Goal: Task Accomplishment & Management: Manage account settings

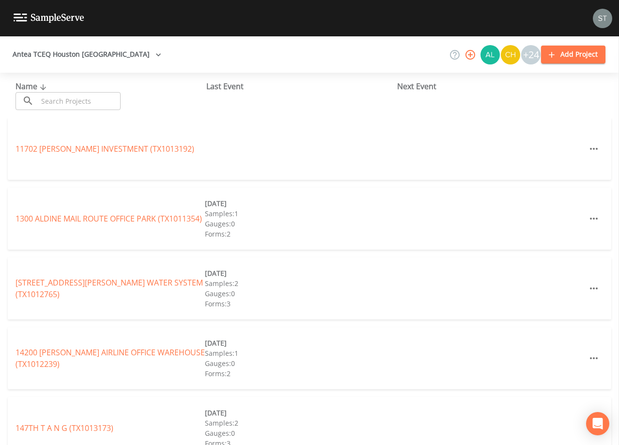
click at [103, 100] on input "text" at bounding box center [79, 101] width 83 height 18
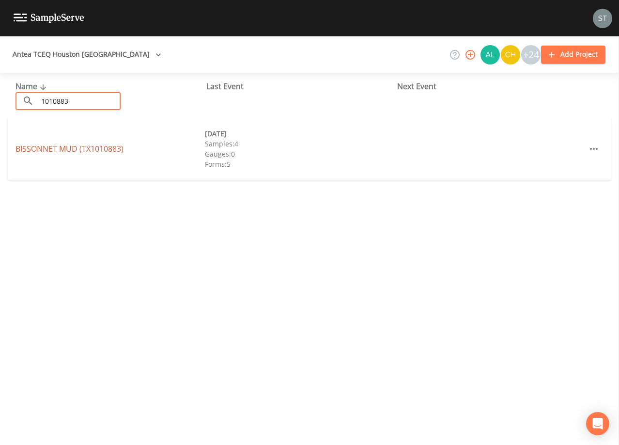
type input "1010883"
click at [101, 149] on link "BISSONNET MUD (TX1010883)" at bounding box center [69, 148] width 108 height 11
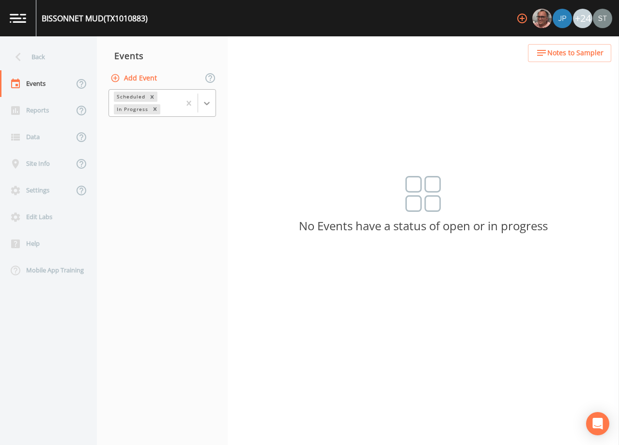
click at [214, 108] on div at bounding box center [206, 102] width 17 height 17
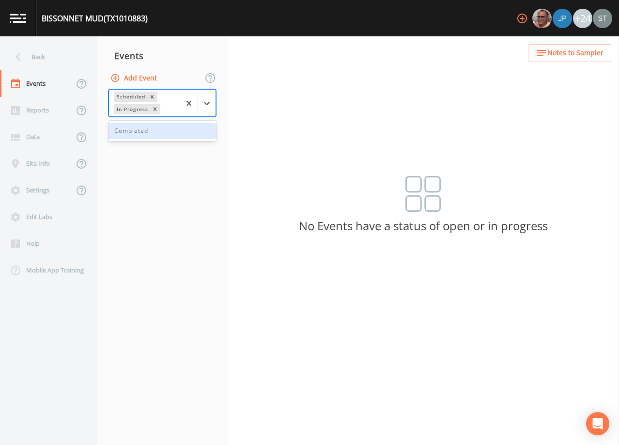
click at [162, 136] on div "Completed" at bounding box center [162, 131] width 108 height 16
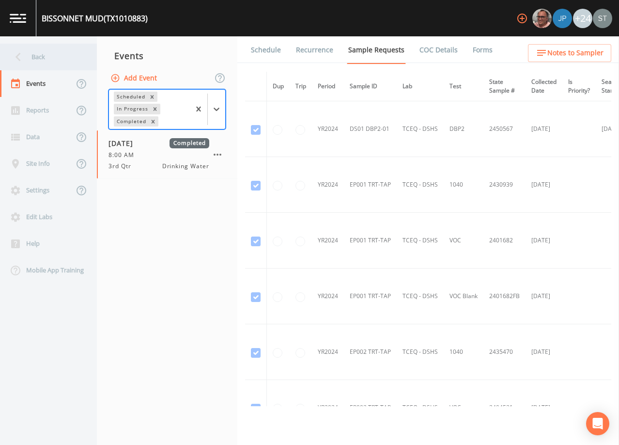
click at [41, 62] on div "Back" at bounding box center [43, 57] width 87 height 27
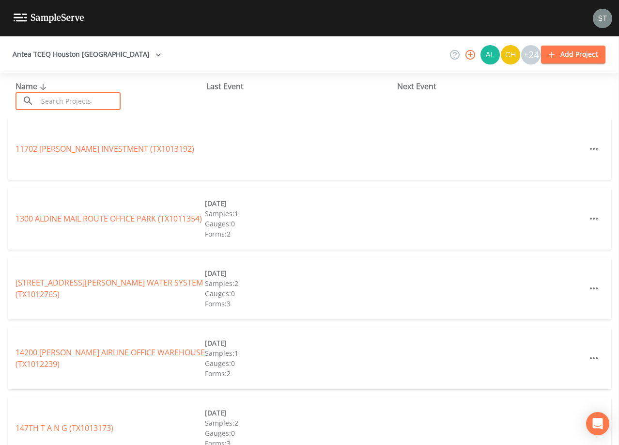
click at [74, 97] on input "text" at bounding box center [79, 101] width 83 height 18
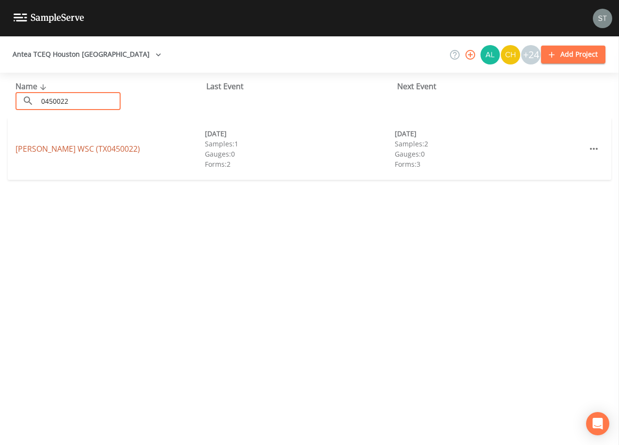
type input "0450022"
click at [78, 147] on link "[PERSON_NAME] WSC (TX0450022)" at bounding box center [77, 148] width 124 height 11
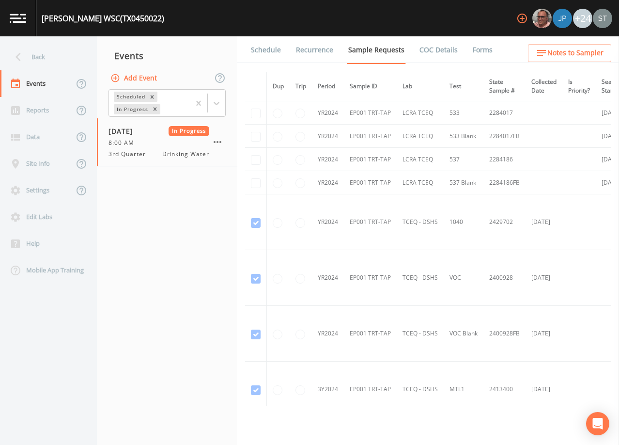
click at [484, 51] on link "Forms" at bounding box center [482, 49] width 23 height 27
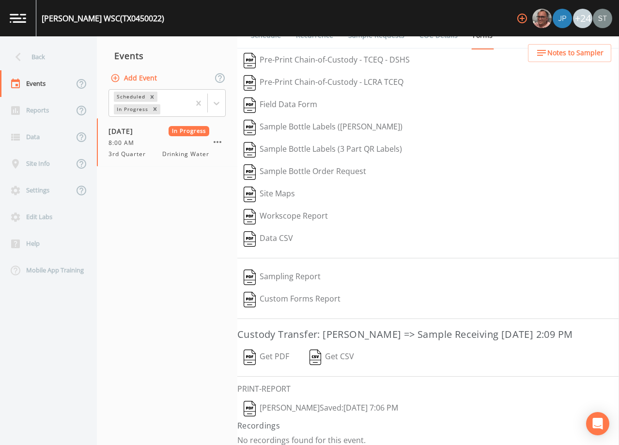
scroll to position [22, 0]
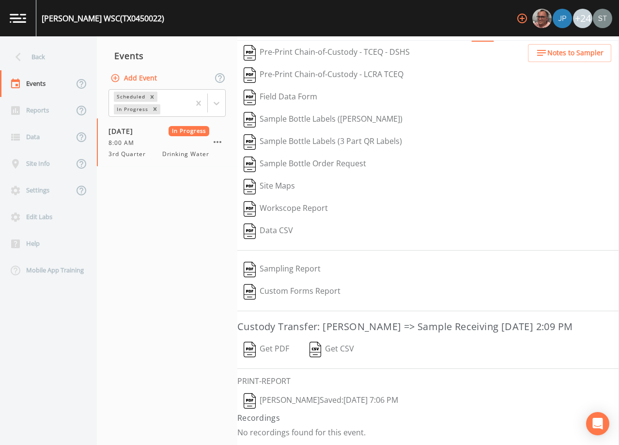
click at [276, 400] on button "[PERSON_NAME]  Saved: [DATE] 7:06 PM" at bounding box center [320, 400] width 167 height 22
click at [270, 349] on button "Get PDF" at bounding box center [266, 349] width 58 height 22
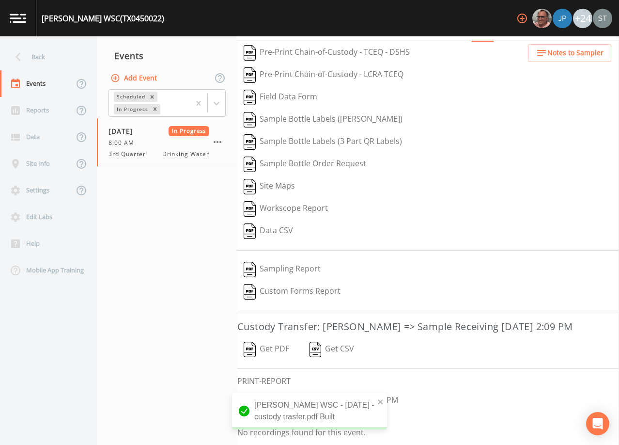
click at [33, 56] on div "Back" at bounding box center [43, 57] width 87 height 27
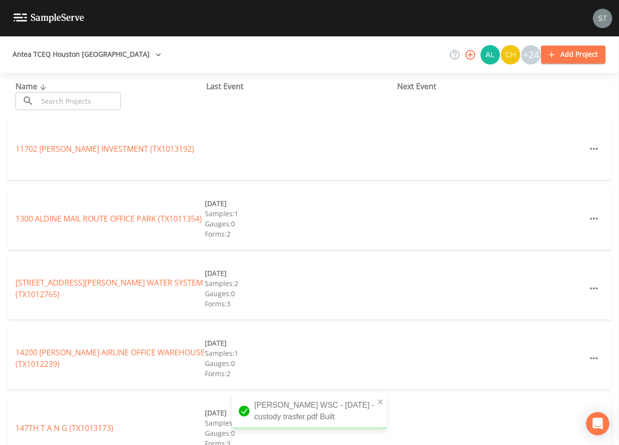
drag, startPoint x: 62, startPoint y: 98, endPoint x: 67, endPoint y: 91, distance: 9.4
click at [62, 97] on input "text" at bounding box center [79, 101] width 83 height 18
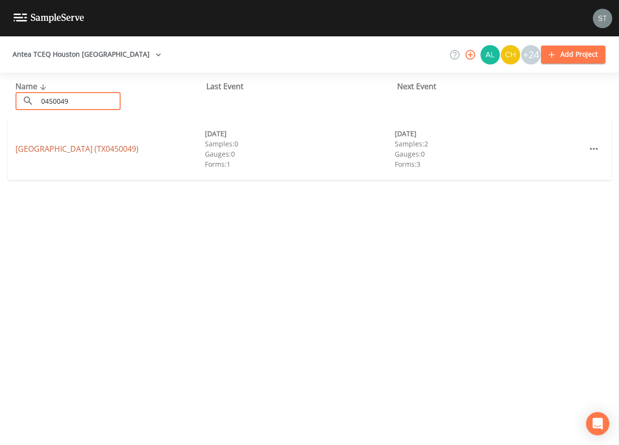
type input "0450049"
click at [95, 147] on link "[GEOGRAPHIC_DATA] (TX0450049)" at bounding box center [76, 148] width 123 height 11
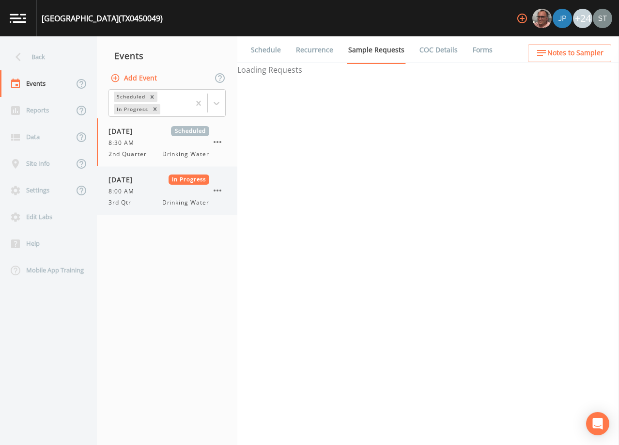
click at [169, 196] on div "[DATE] In Progress 8:00 AM 3rd Qtr Drinking Water" at bounding box center [158, 190] width 101 height 32
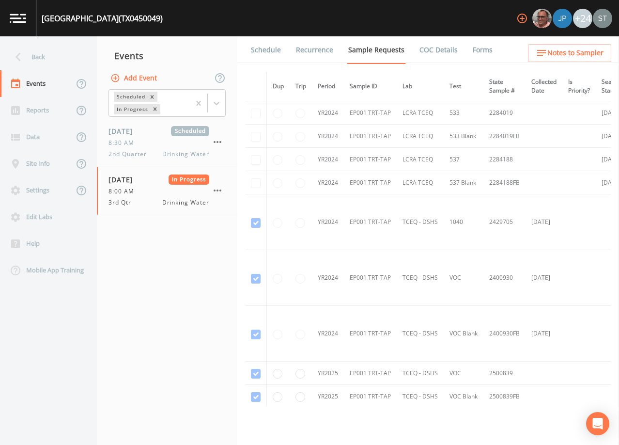
click at [475, 47] on link "Forms" at bounding box center [482, 49] width 23 height 27
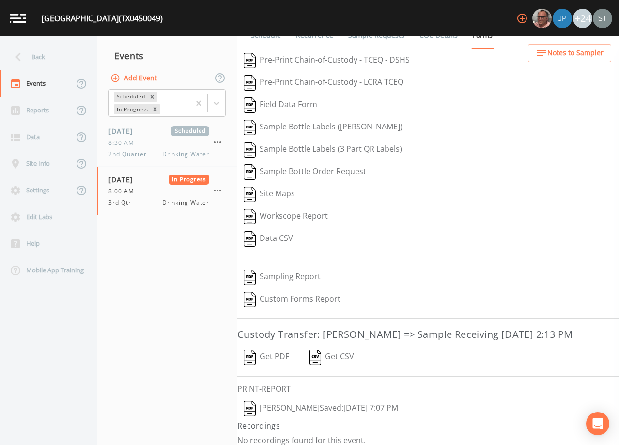
scroll to position [22, 0]
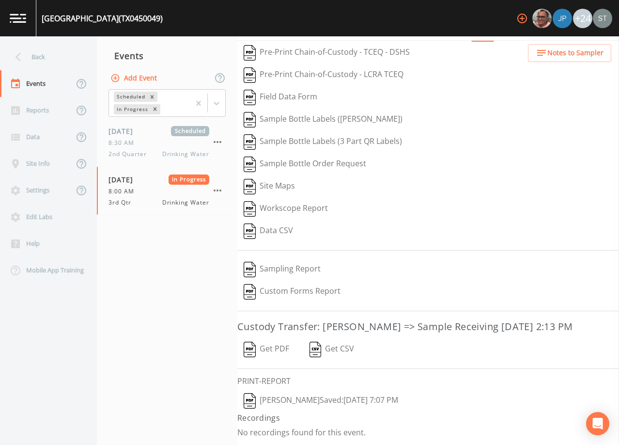
click at [279, 351] on button "Get PDF" at bounding box center [266, 349] width 58 height 22
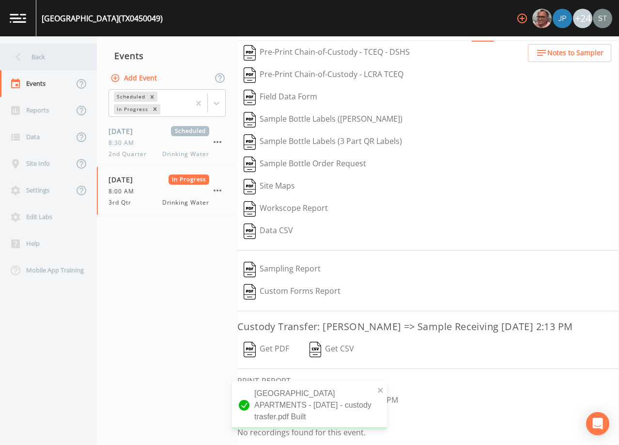
click at [45, 54] on div "Back" at bounding box center [43, 57] width 87 height 27
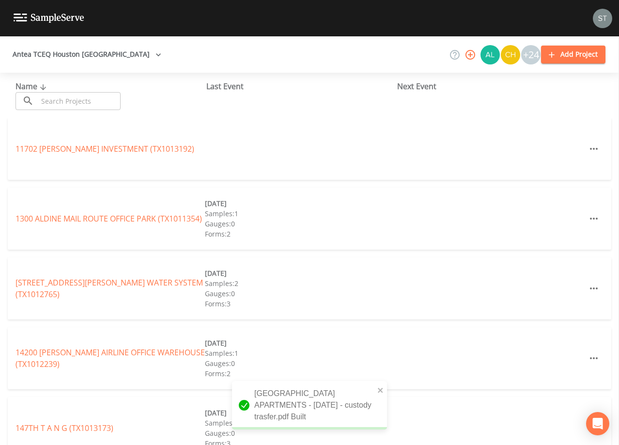
click at [71, 101] on input "text" at bounding box center [79, 101] width 83 height 18
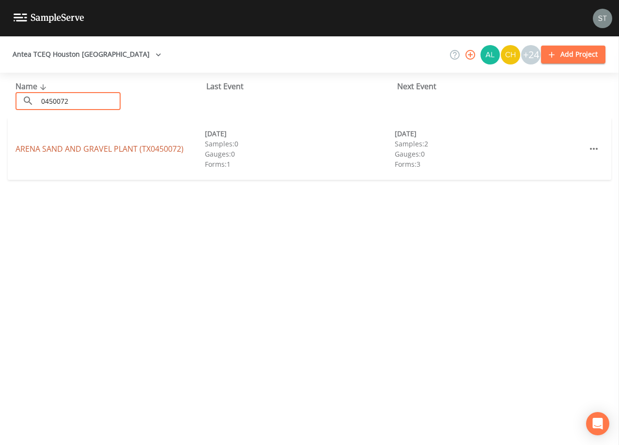
type input "0450072"
click at [125, 149] on link "ARENA SAND AND GRAVEL PLANT (TX0450072)" at bounding box center [99, 148] width 168 height 11
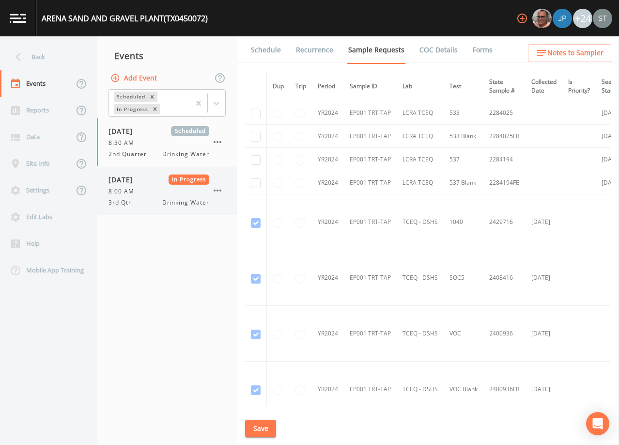
click at [160, 197] on div "[DATE] In Progress 8:00 AM 3rd Qtr Drinking Water" at bounding box center [158, 190] width 101 height 32
click at [474, 47] on link "Forms" at bounding box center [482, 49] width 23 height 27
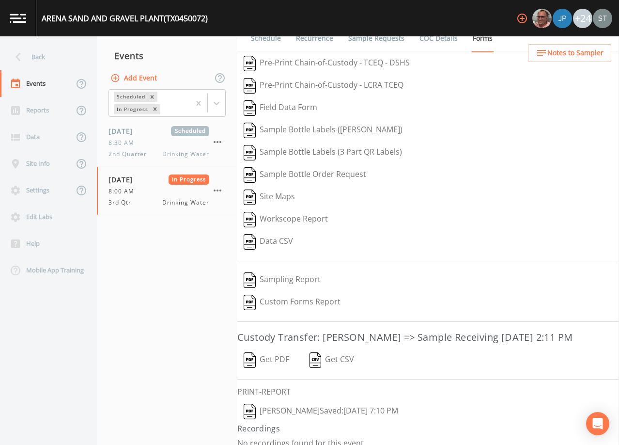
scroll to position [22, 0]
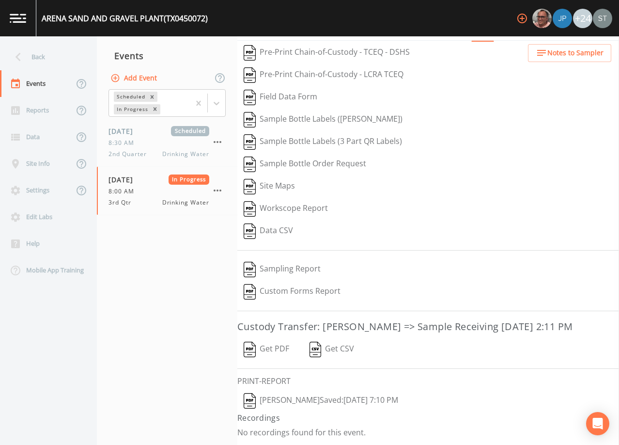
click at [276, 351] on button "Get PDF" at bounding box center [266, 349] width 58 height 22
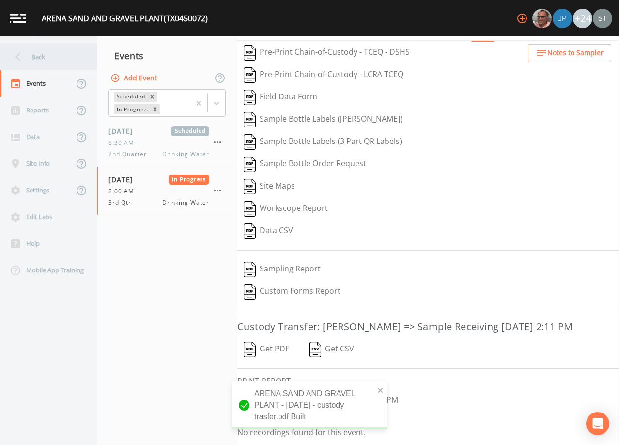
click at [49, 55] on div "Back" at bounding box center [43, 57] width 87 height 27
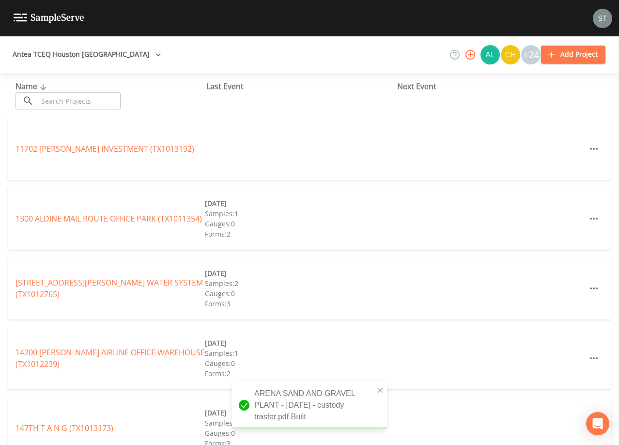
click at [75, 97] on input "text" at bounding box center [79, 101] width 83 height 18
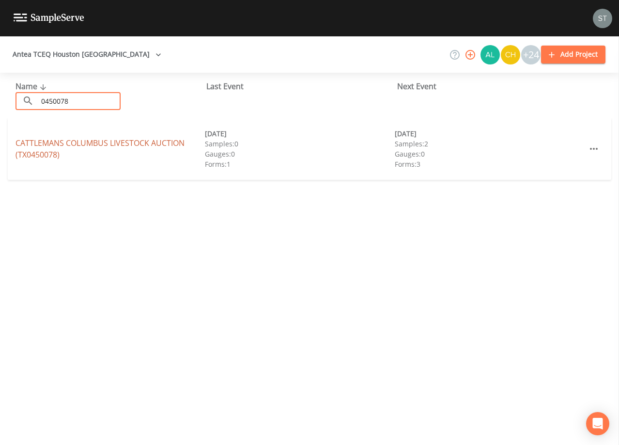
type input "0450078"
click at [114, 142] on link "CATTLEMANS COLUMBUS LIVESTOCK AUCTION (TX0450078)" at bounding box center [99, 149] width 169 height 22
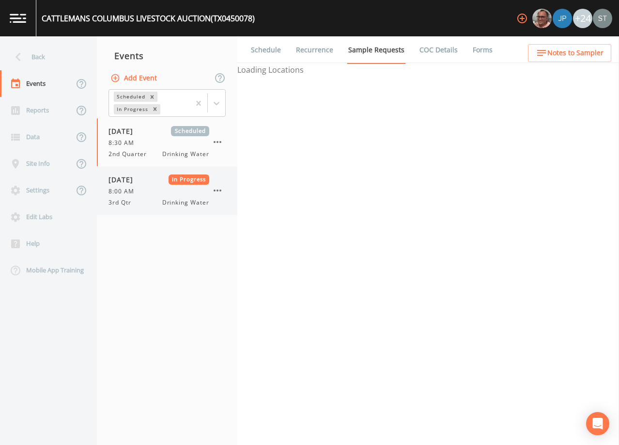
click at [157, 190] on div "8:00 AM" at bounding box center [158, 191] width 101 height 9
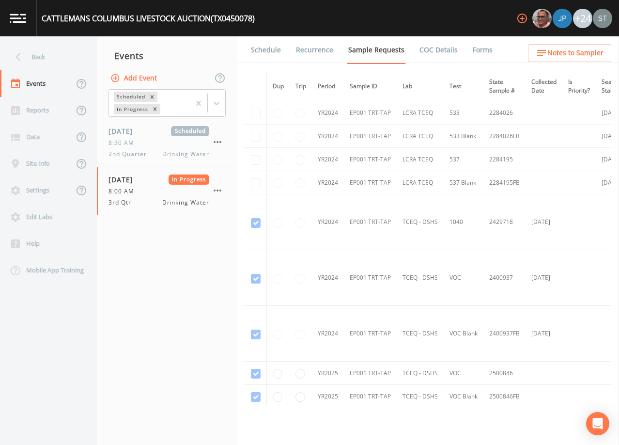
click at [478, 48] on link "Forms" at bounding box center [482, 49] width 23 height 27
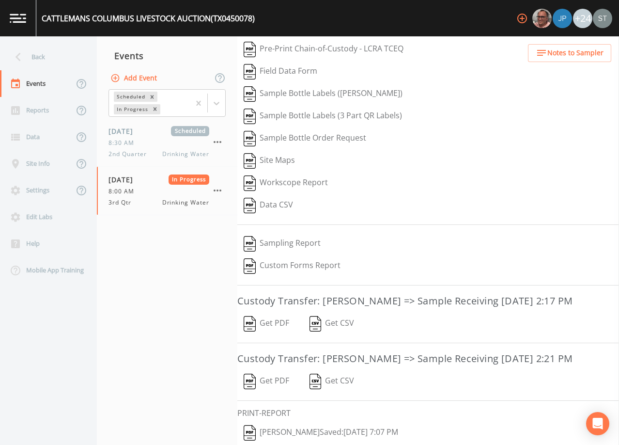
scroll to position [80, 0]
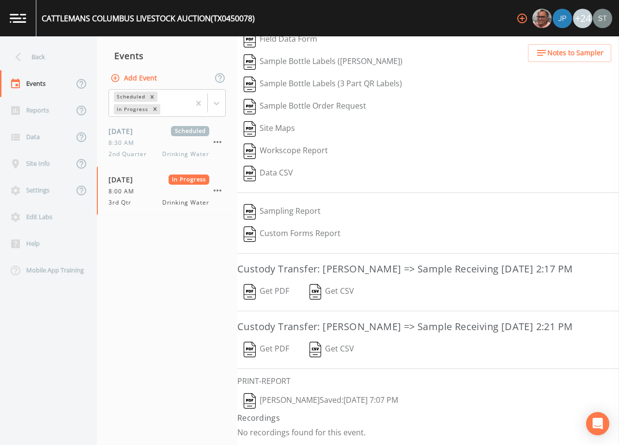
click at [281, 287] on button "Get PDF" at bounding box center [266, 291] width 58 height 22
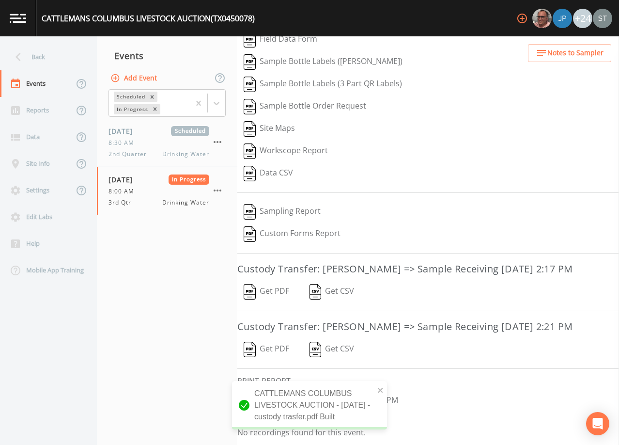
click at [267, 353] on button "Get PDF" at bounding box center [266, 349] width 58 height 22
click at [378, 329] on div "CATTLEMANS COLUMBUS LIVESTOCK AUCTION - [DATE] - custody trasfer.pdf Built CATT…" at bounding box center [309, 380] width 155 height 112
click at [379, 388] on icon "close" at bounding box center [380, 389] width 5 height 5
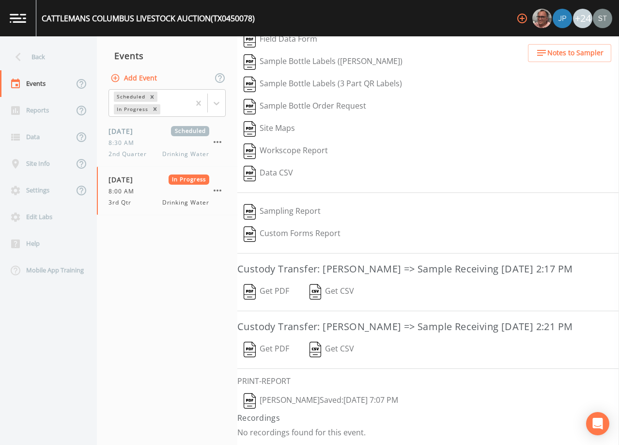
click at [268, 347] on button "Get PDF" at bounding box center [266, 349] width 58 height 22
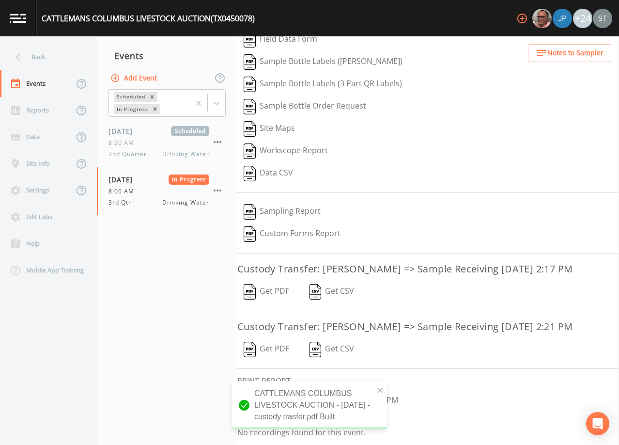
click at [282, 289] on button "Get PDF" at bounding box center [266, 291] width 58 height 22
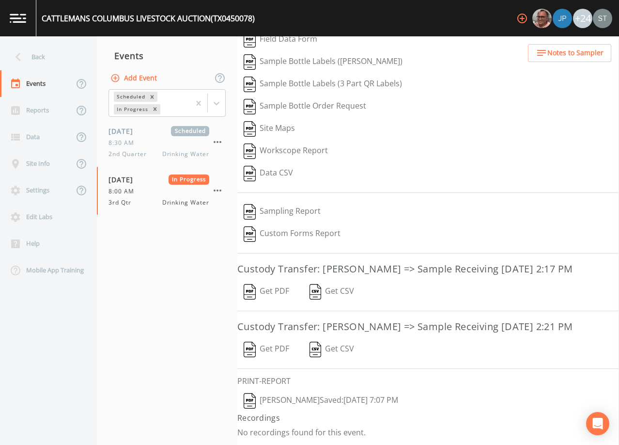
click at [276, 352] on button "Get PDF" at bounding box center [266, 349] width 58 height 22
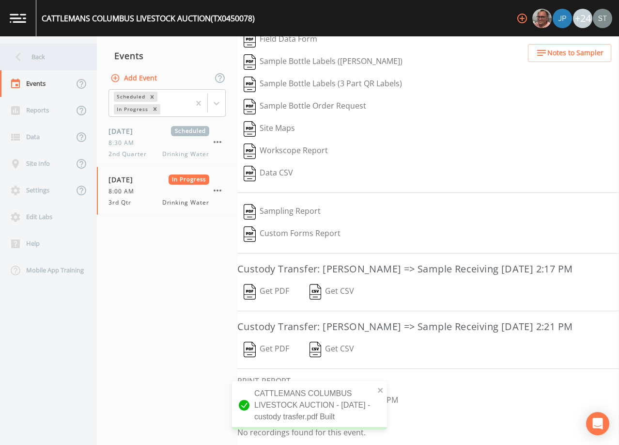
click at [43, 55] on div "Back" at bounding box center [43, 57] width 87 height 27
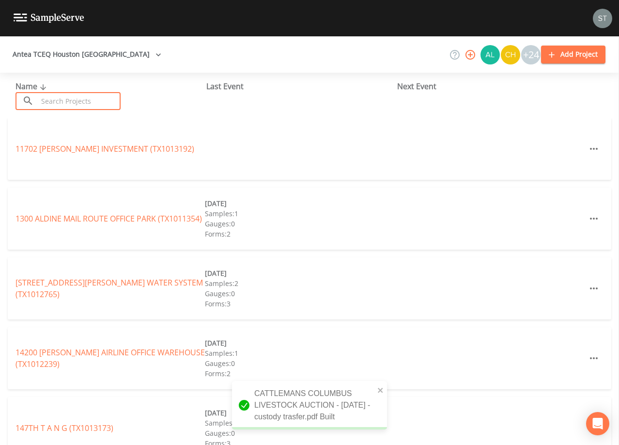
click at [76, 97] on input "text" at bounding box center [79, 101] width 83 height 18
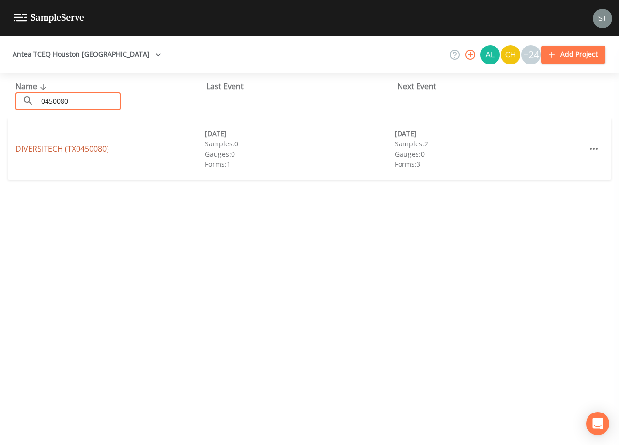
type input "0450080"
click at [101, 150] on link "DIVERSITECH (TX0450080)" at bounding box center [61, 148] width 93 height 11
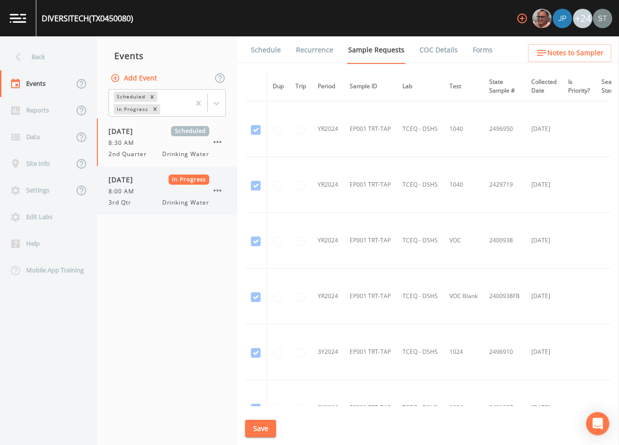
click at [177, 187] on div "8:00 AM" at bounding box center [158, 191] width 101 height 9
click at [478, 48] on link "Forms" at bounding box center [482, 49] width 23 height 27
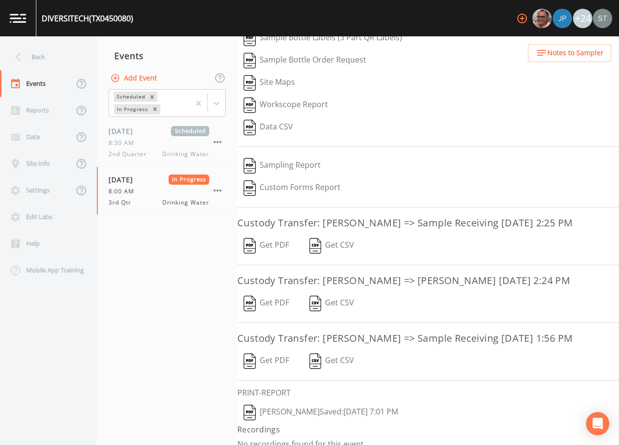
scroll to position [138, 0]
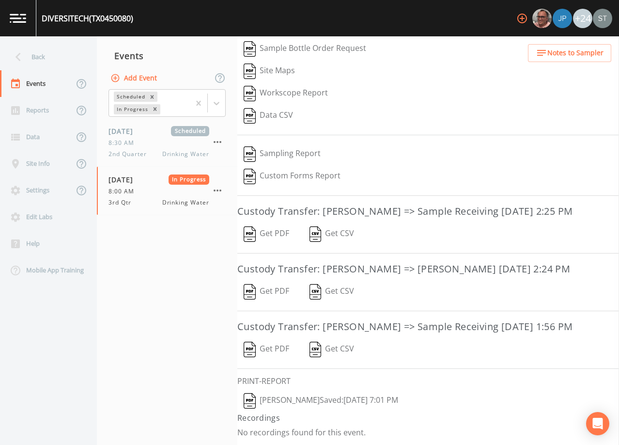
click at [271, 232] on button "Get PDF" at bounding box center [266, 234] width 58 height 22
click at [278, 290] on button "Get PDF" at bounding box center [266, 291] width 58 height 22
click at [277, 349] on button "Get PDF" at bounding box center [266, 349] width 58 height 22
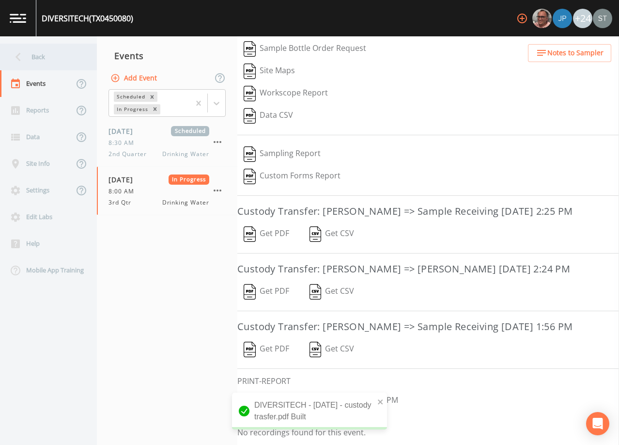
click at [38, 54] on div "Back" at bounding box center [43, 57] width 87 height 27
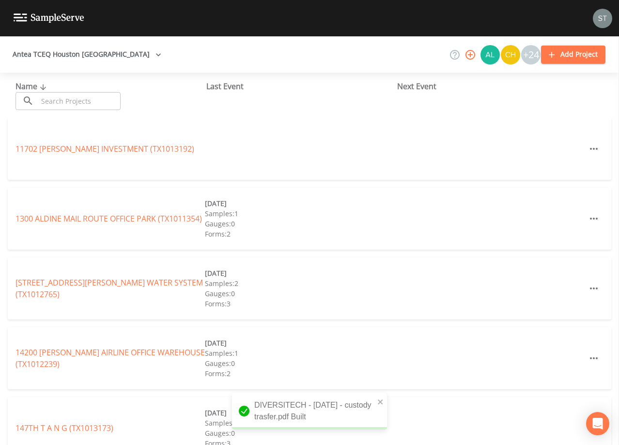
drag, startPoint x: 63, startPoint y: 97, endPoint x: 60, endPoint y: 83, distance: 14.9
click at [63, 96] on input "text" at bounding box center [79, 101] width 83 height 18
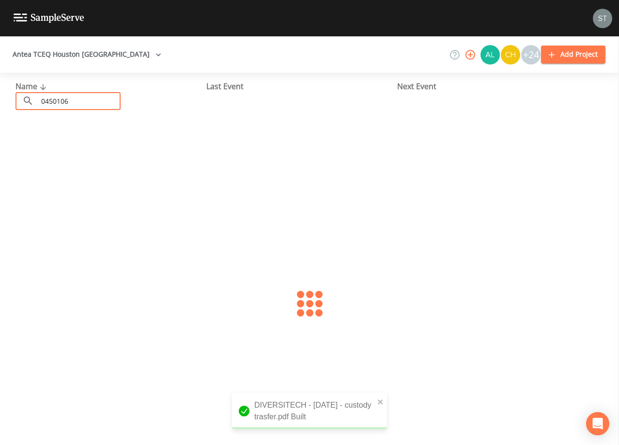
type input "0450106"
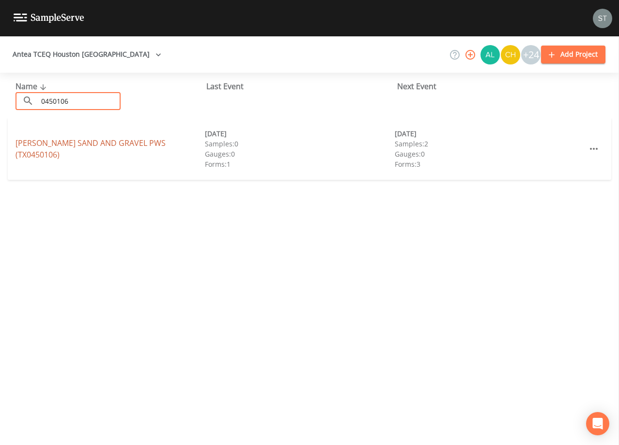
click at [101, 151] on link "[PERSON_NAME] SAND AND GRAVEL PWS (TX0450106)" at bounding box center [90, 149] width 150 height 22
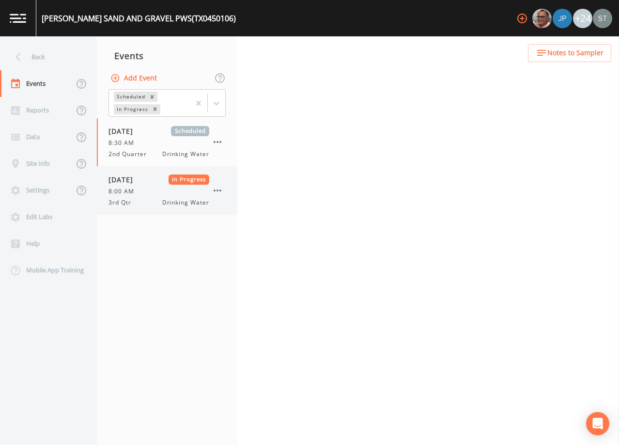
click at [139, 189] on span "8:00 AM" at bounding box center [123, 191] width 31 height 9
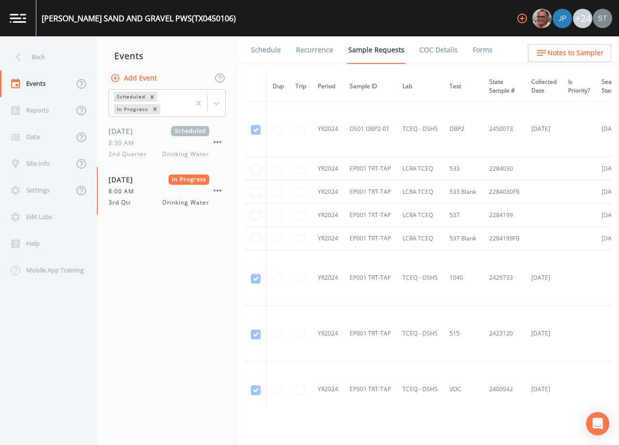
click at [477, 48] on link "Forms" at bounding box center [482, 49] width 23 height 27
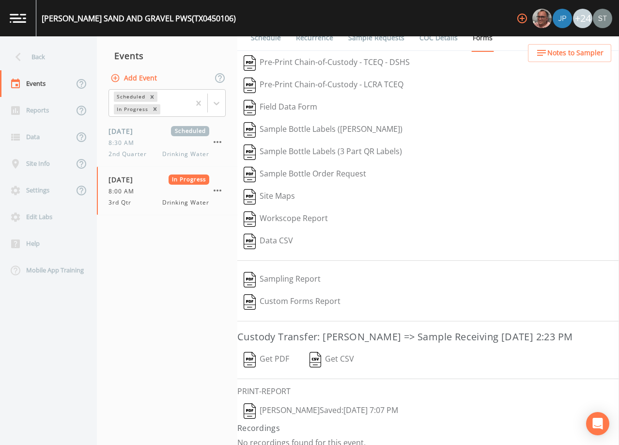
scroll to position [22, 0]
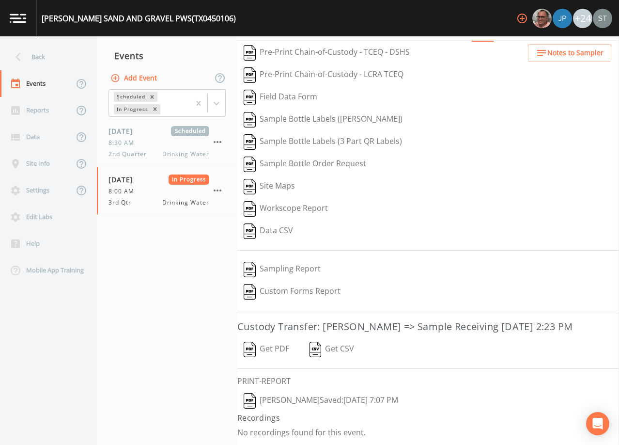
click at [276, 351] on button "Get PDF" at bounding box center [266, 349] width 58 height 22
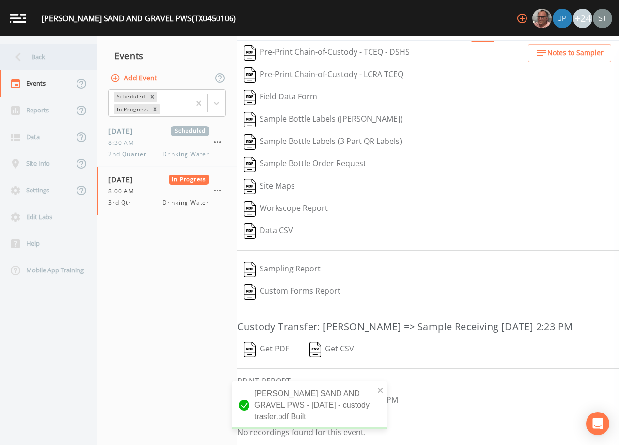
click at [48, 61] on div "Back" at bounding box center [43, 57] width 87 height 27
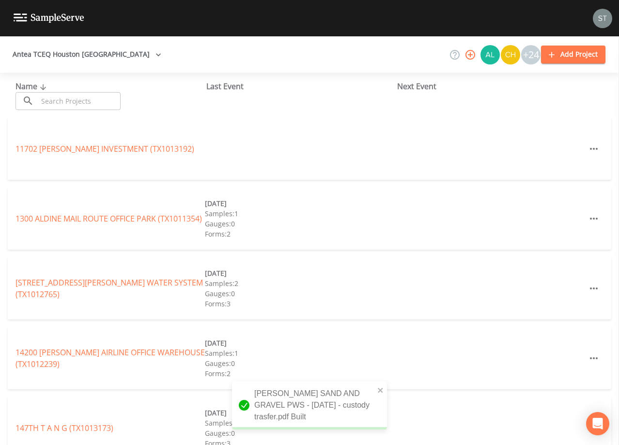
drag, startPoint x: 73, startPoint y: 99, endPoint x: 74, endPoint y: 93, distance: 6.3
click at [74, 98] on input "text" at bounding box center [79, 101] width 83 height 18
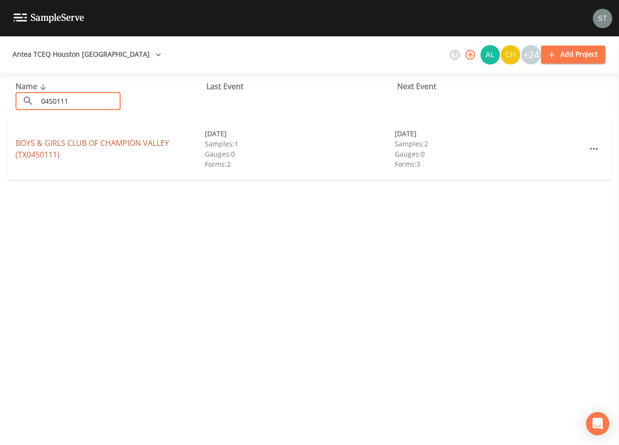
type input "0450111"
click at [130, 139] on link "BOYS & GIRLS CLUB OF [GEOGRAPHIC_DATA] (TX0450111)" at bounding box center [92, 149] width 154 height 22
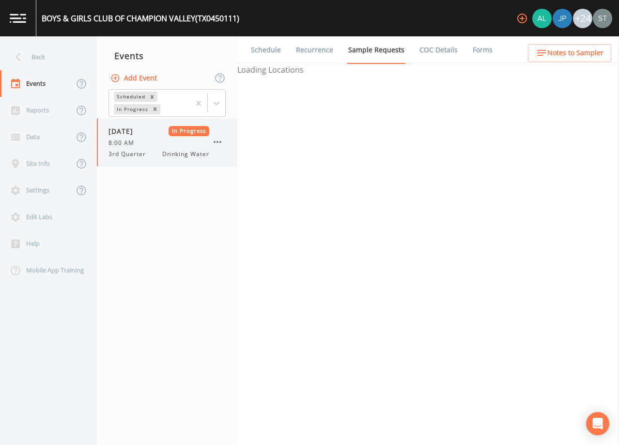
drag, startPoint x: 191, startPoint y: 148, endPoint x: 218, endPoint y: 137, distance: 29.1
click at [190, 146] on div "[DATE] In Progress 8:00 AM 3rd Quarter Drinking Water" at bounding box center [158, 142] width 101 height 32
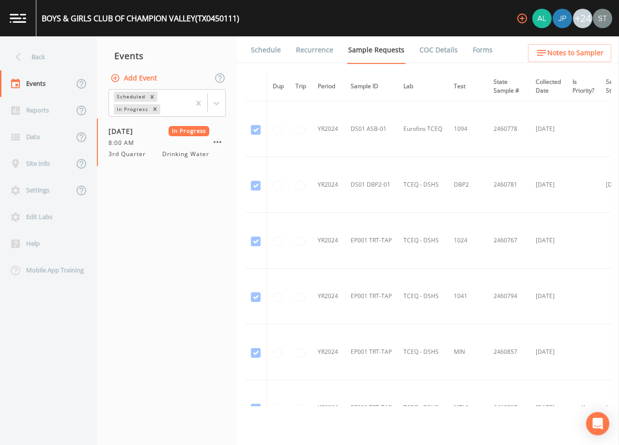
click at [478, 50] on link "Forms" at bounding box center [482, 49] width 23 height 27
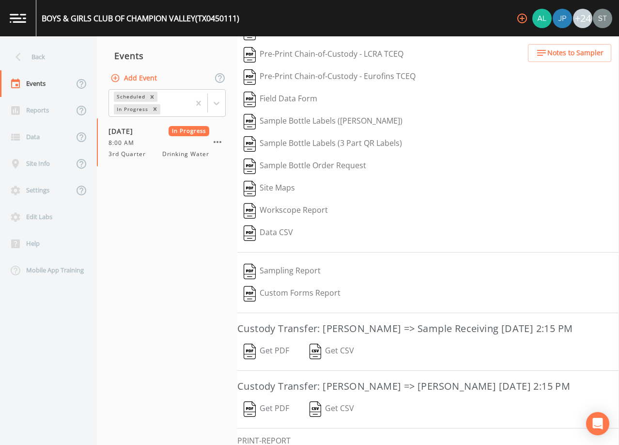
scroll to position [102, 0]
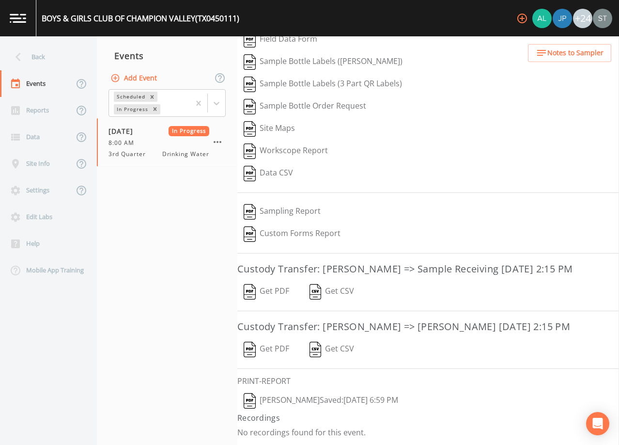
click at [273, 290] on button "Get PDF" at bounding box center [266, 291] width 58 height 22
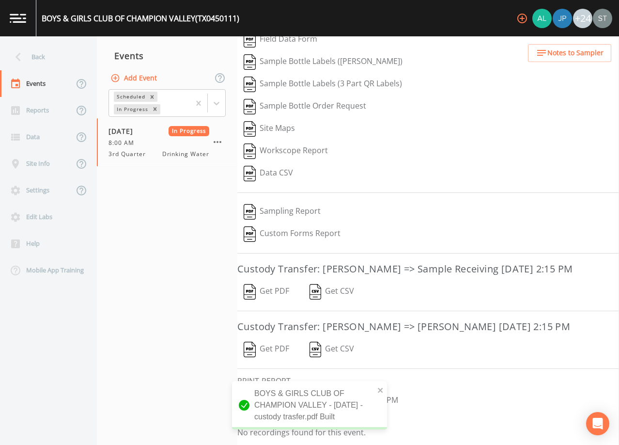
click at [276, 348] on button "Get PDF" at bounding box center [266, 349] width 58 height 22
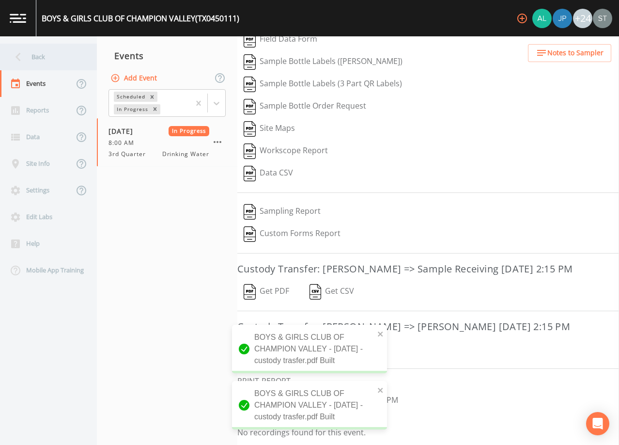
click at [40, 56] on div "Back" at bounding box center [43, 57] width 87 height 27
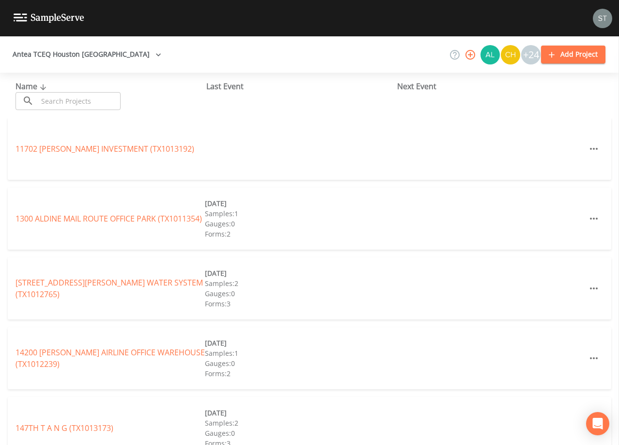
drag, startPoint x: 582, startPoint y: 25, endPoint x: 558, endPoint y: 17, distance: 24.5
click at [575, 17] on div at bounding box center [309, 18] width 619 height 36
click at [89, 101] on input "text" at bounding box center [79, 101] width 83 height 18
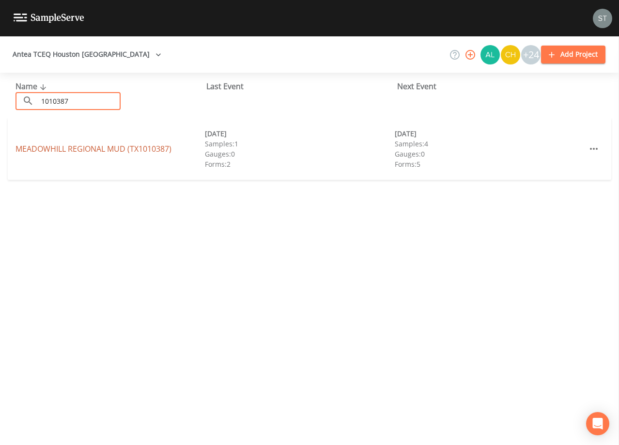
type input "1010387"
click at [101, 152] on link "[GEOGRAPHIC_DATA] (TX1010387)" at bounding box center [93, 148] width 156 height 11
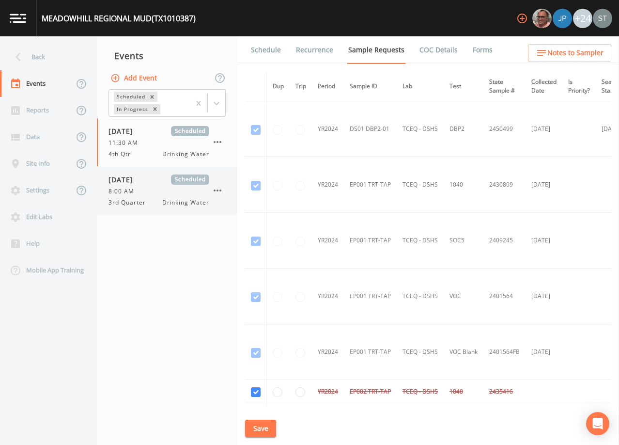
click at [180, 190] on div "8:00 AM" at bounding box center [158, 191] width 101 height 9
click at [269, 50] on link "Schedule" at bounding box center [265, 49] width 33 height 27
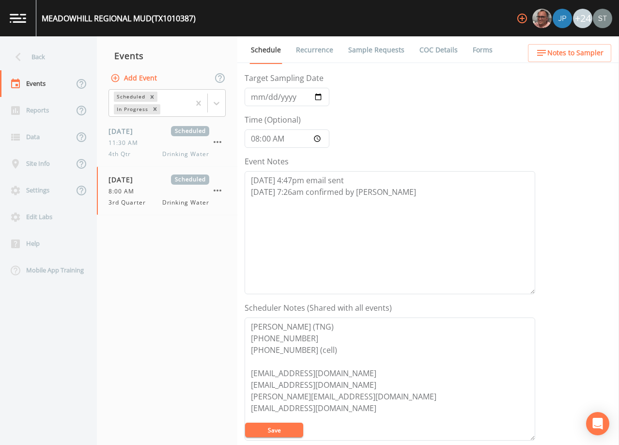
scroll to position [145, 0]
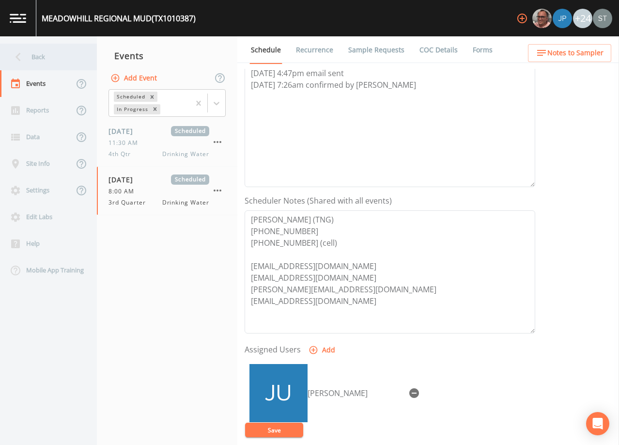
click at [32, 53] on div "Back" at bounding box center [43, 57] width 87 height 27
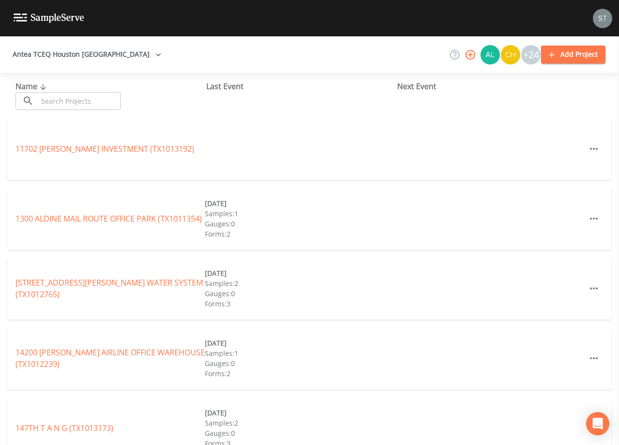
click at [76, 101] on input "text" at bounding box center [79, 101] width 83 height 18
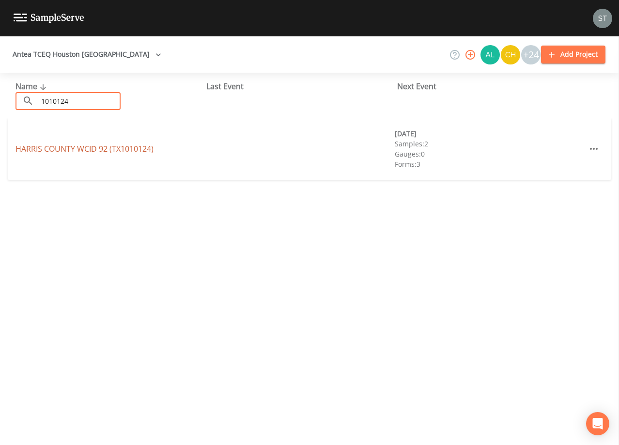
type input "1010124"
click at [86, 146] on link "HARRIS COUNTY WCID 92 (TX1010124)" at bounding box center [84, 148] width 138 height 11
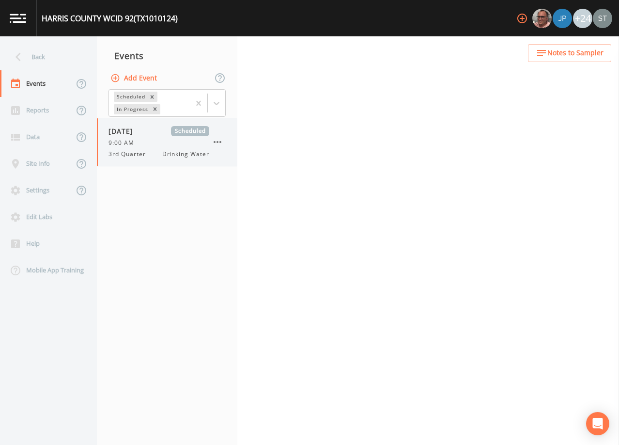
click at [154, 147] on div "[DATE] Scheduled 9:00 AM 3rd Quarter Drinking Water" at bounding box center [158, 142] width 101 height 32
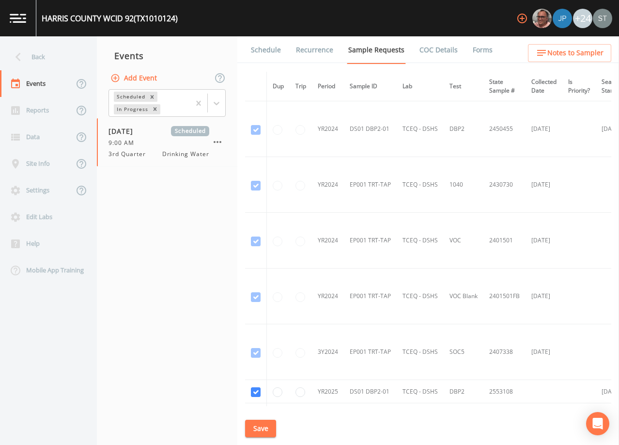
click at [263, 50] on link "Schedule" at bounding box center [265, 49] width 33 height 27
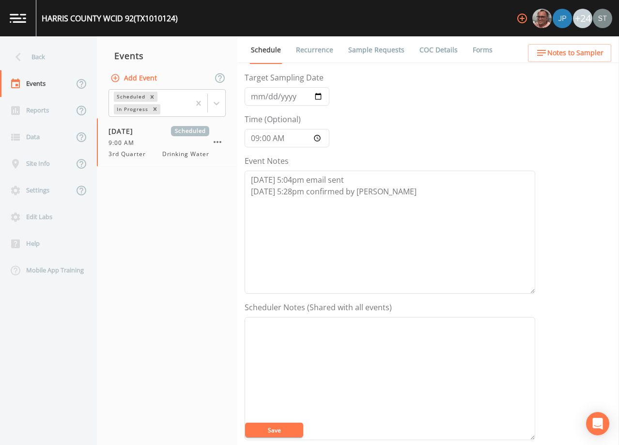
scroll to position [97, 0]
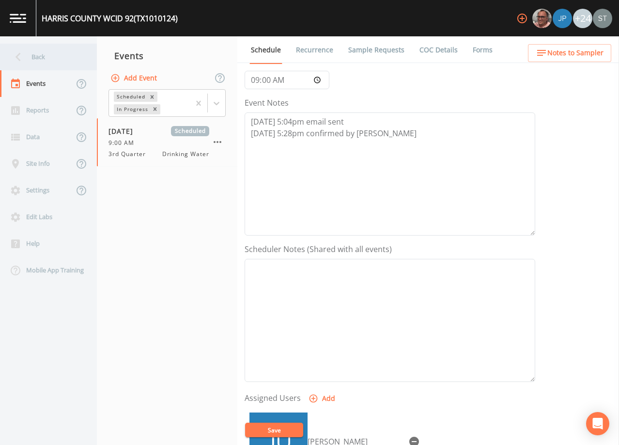
click at [26, 57] on icon at bounding box center [18, 56] width 17 height 17
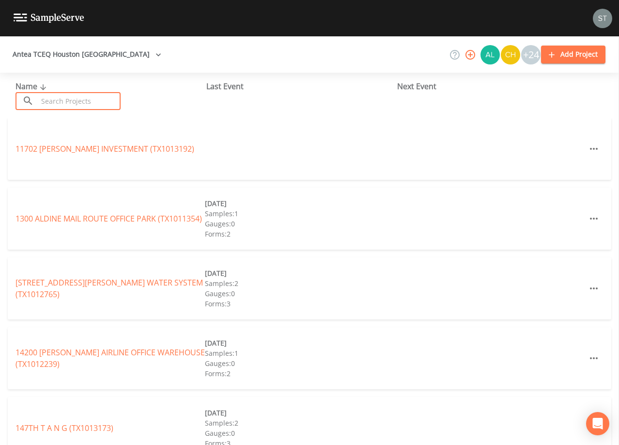
click at [68, 104] on input "text" at bounding box center [79, 101] width 83 height 18
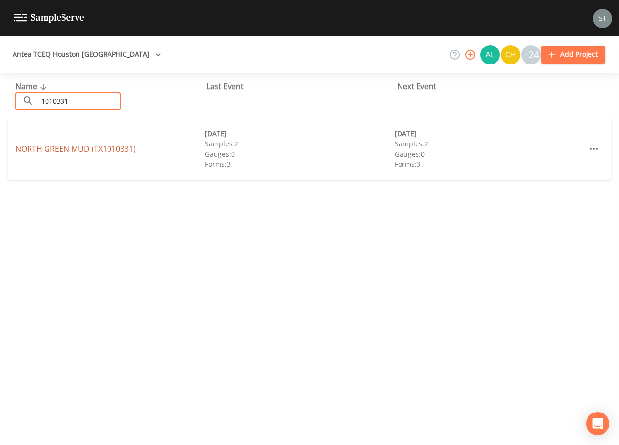
type input "1010331"
click at [94, 147] on link "[GEOGRAPHIC_DATA] (TX1010331)" at bounding box center [75, 148] width 120 height 11
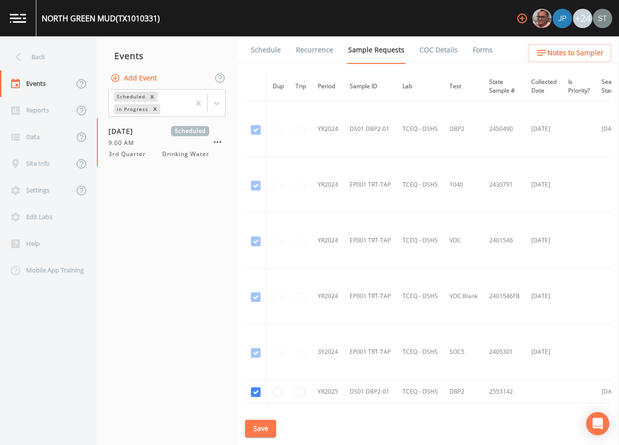
click at [265, 51] on link "Schedule" at bounding box center [265, 49] width 33 height 27
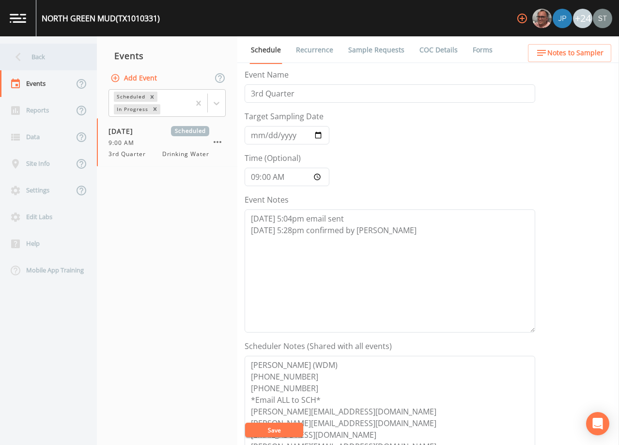
click at [37, 59] on div "Back" at bounding box center [43, 57] width 87 height 27
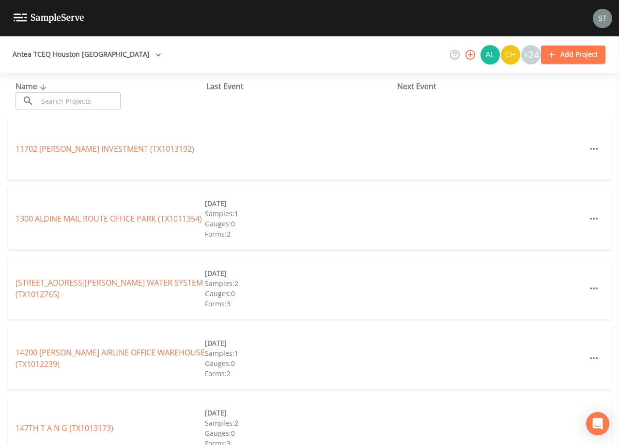
click at [76, 105] on input "text" at bounding box center [79, 101] width 83 height 18
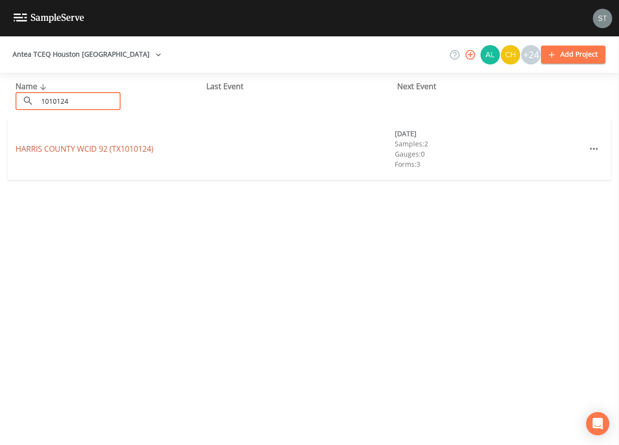
type input "1010124"
click at [127, 147] on link "HARRIS COUNTY WCID 92 (TX1010124)" at bounding box center [84, 148] width 138 height 11
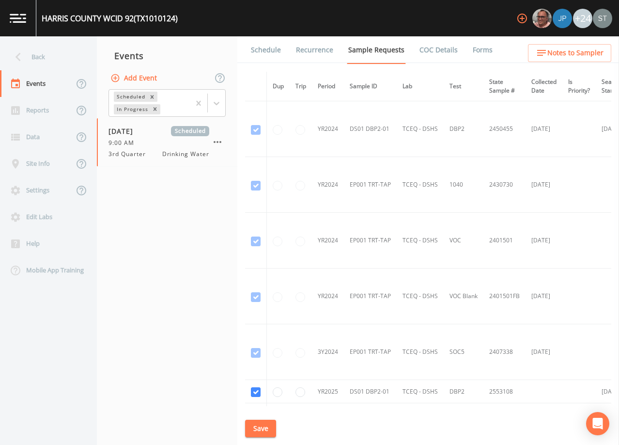
click at [259, 52] on link "Schedule" at bounding box center [265, 49] width 33 height 27
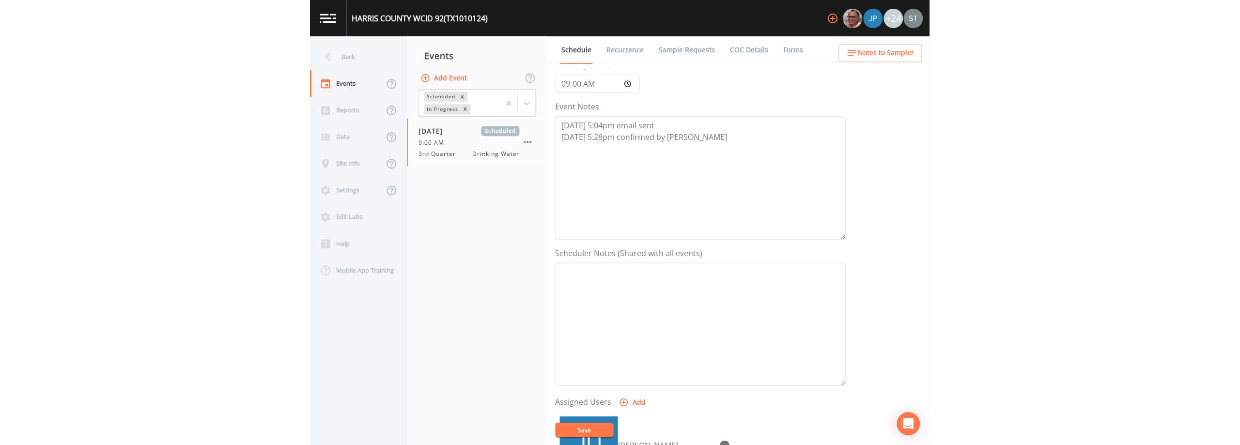
scroll to position [97, 0]
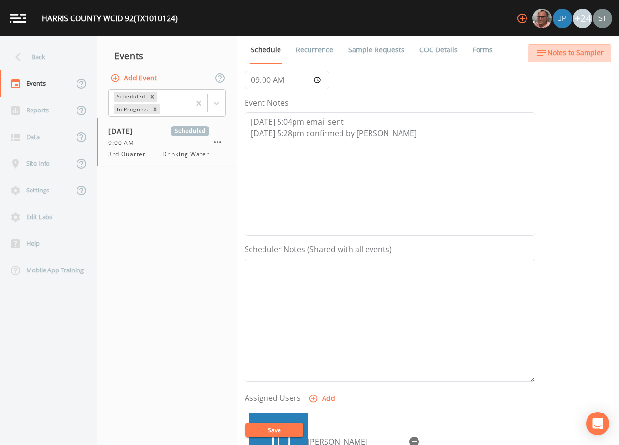
click at [593, 52] on span "Notes to Sampler" at bounding box center [575, 53] width 56 height 12
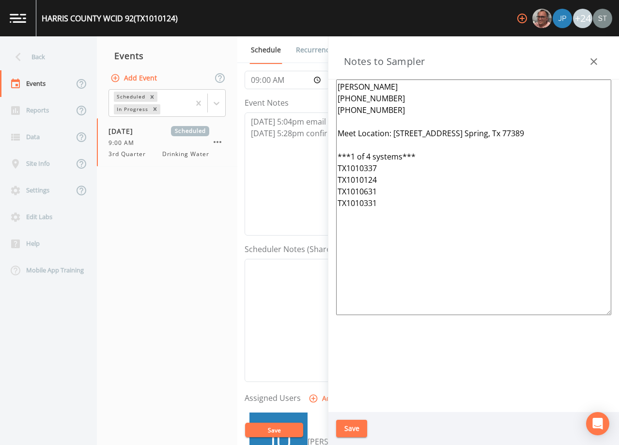
drag, startPoint x: 393, startPoint y: 113, endPoint x: 303, endPoint y: 76, distance: 97.7
click at [303, 76] on div "Back Events Reports Data Site Info Settings Edit Labs Help Mobile App Training …" at bounding box center [309, 240] width 619 height 408
click at [276, 297] on textarea "Event Notes" at bounding box center [390, 320] width 291 height 123
paste textarea "[PERSON_NAME] [PHONE_NUMBER] [PHONE_NUMBER]"
click at [275, 431] on button "Save" at bounding box center [274, 429] width 58 height 15
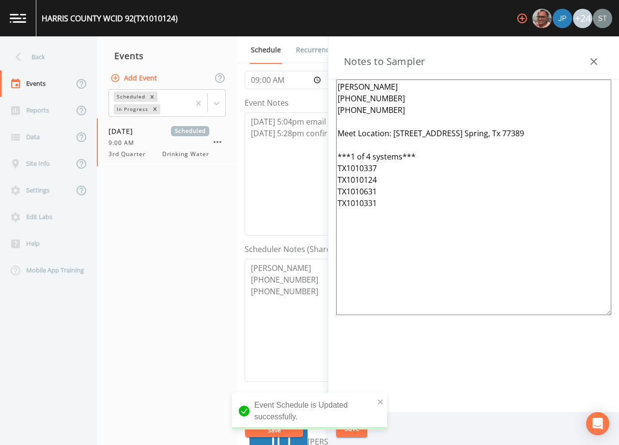
click at [594, 57] on icon "button" at bounding box center [594, 62] width 12 height 12
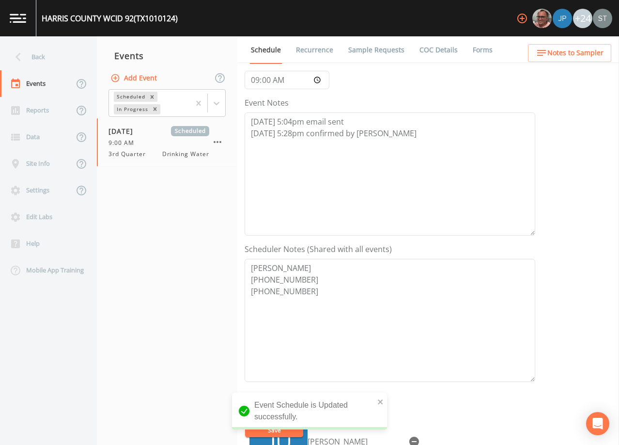
click at [324, 258] on div "Scheduler Notes (Shared with all events) [PERSON_NAME] [PHONE_NUMBER] [PHONE_NU…" at bounding box center [390, 312] width 291 height 139
click at [314, 265] on textarea "[PERSON_NAME] [PHONE_NUMBER] [PHONE_NUMBER]" at bounding box center [390, 320] width 291 height 123
type textarea "[PERSON_NAME] (WDM) [PHONE_NUMBER] [PHONE_NUMBER]"
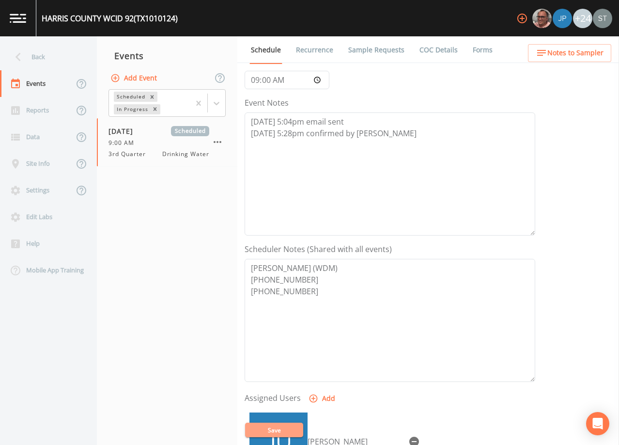
click at [267, 425] on button "Save" at bounding box center [274, 429] width 58 height 15
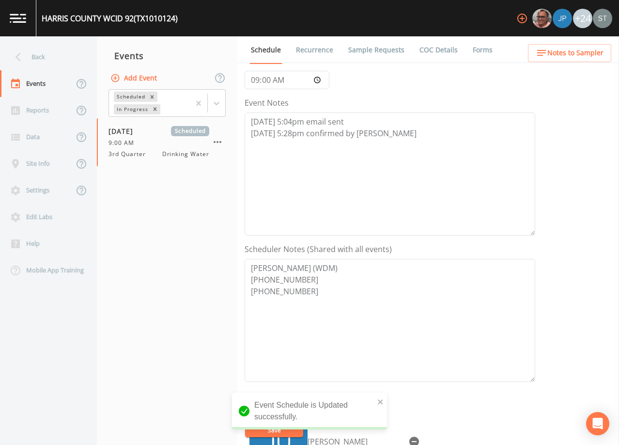
click at [586, 56] on span "Notes to Sampler" at bounding box center [575, 53] width 56 height 12
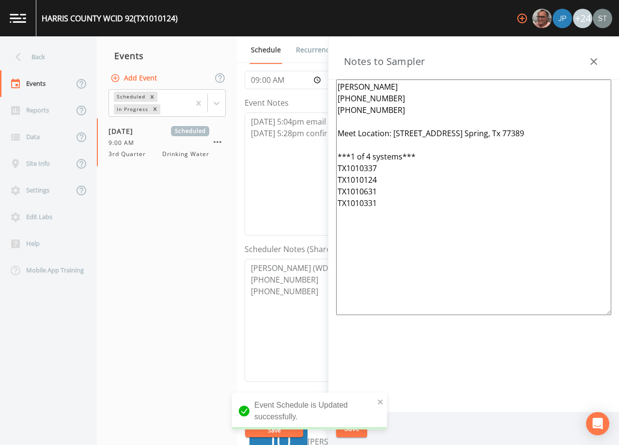
click at [401, 85] on textarea "[PERSON_NAME] [PHONE_NUMBER] [PHONE_NUMBER] Meet Location: [STREET_ADDRESS] Spr…" at bounding box center [473, 196] width 275 height 235
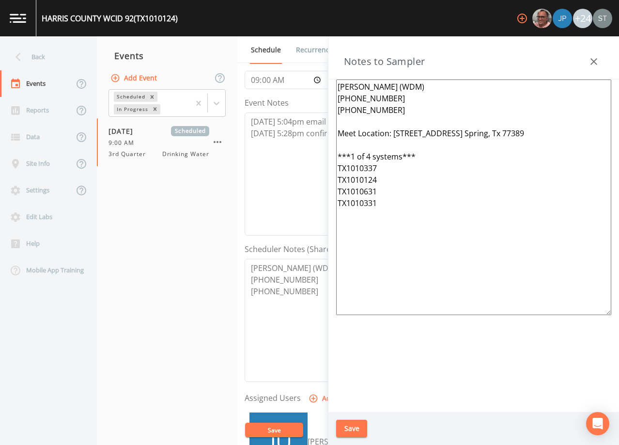
type textarea "[PERSON_NAME] (WDM) [PHONE_NUMBER] [PHONE_NUMBER] Meet Location: [STREET_ADDRES…"
click at [351, 427] on button "Save" at bounding box center [351, 428] width 31 height 18
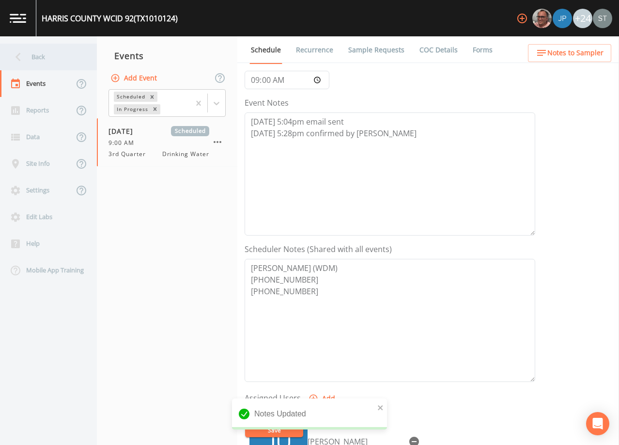
click at [44, 58] on div "Back" at bounding box center [43, 57] width 87 height 27
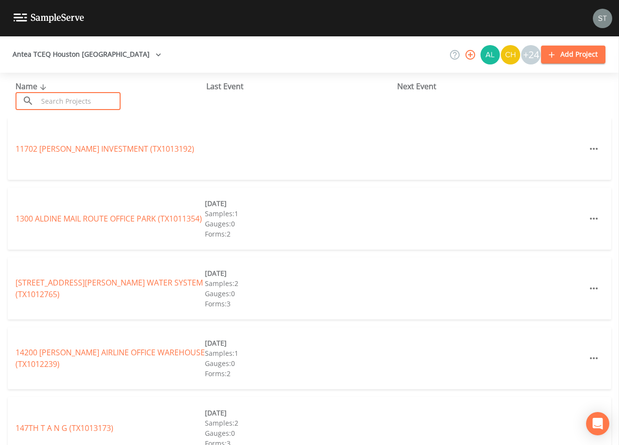
click at [94, 101] on input "text" at bounding box center [79, 101] width 83 height 18
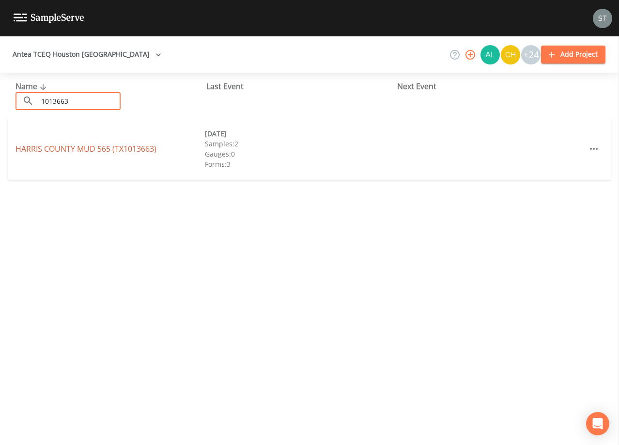
type input "1013663"
click at [120, 149] on link "[GEOGRAPHIC_DATA] 565 (TX1013663)" at bounding box center [85, 148] width 141 height 11
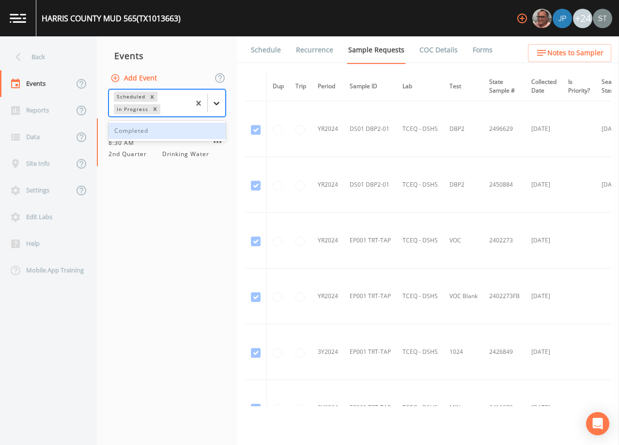
click at [218, 105] on icon at bounding box center [217, 103] width 10 height 10
click at [173, 130] on div "Completed" at bounding box center [166, 131] width 117 height 16
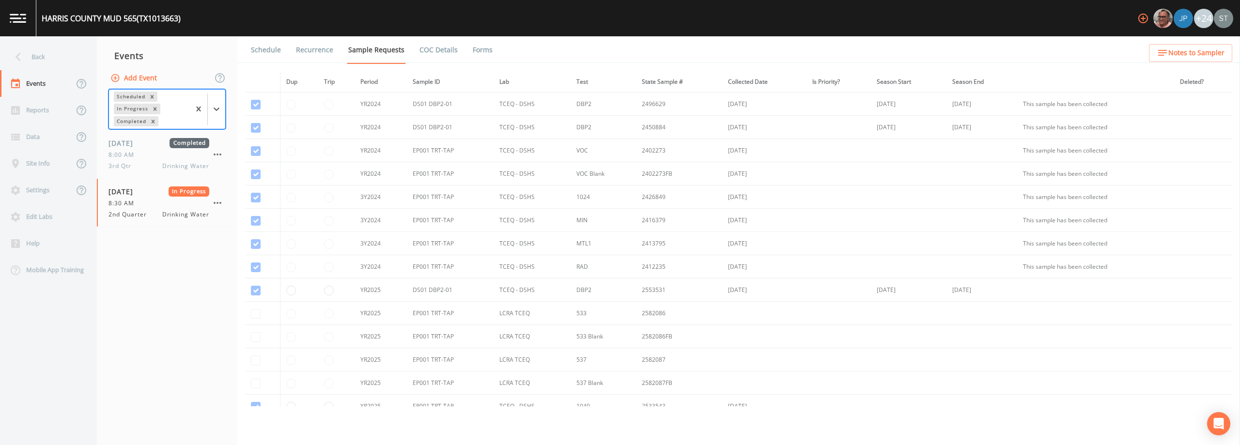
scroll to position [48, 0]
click at [275, 57] on link "Schedule" at bounding box center [265, 49] width 33 height 27
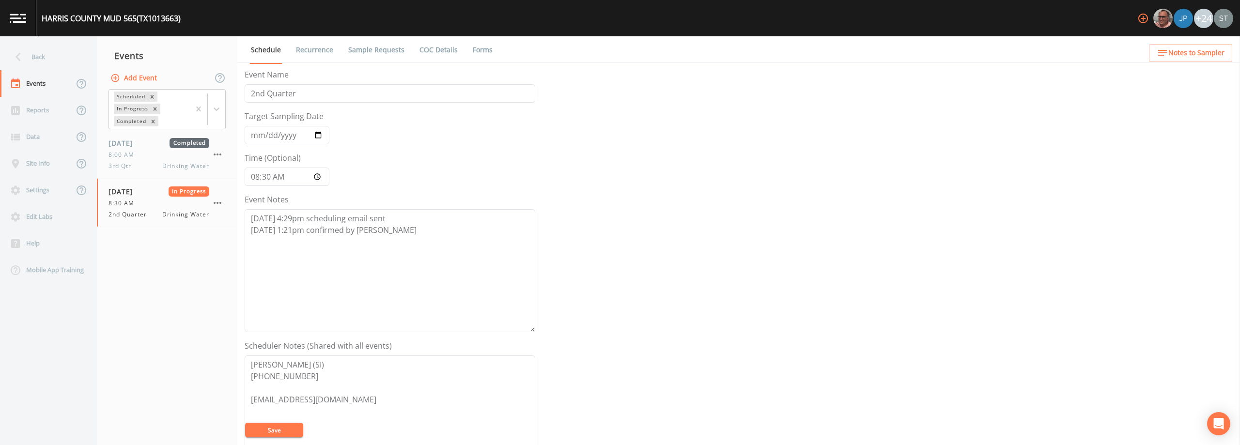
click at [385, 48] on link "Sample Requests" at bounding box center [376, 49] width 59 height 27
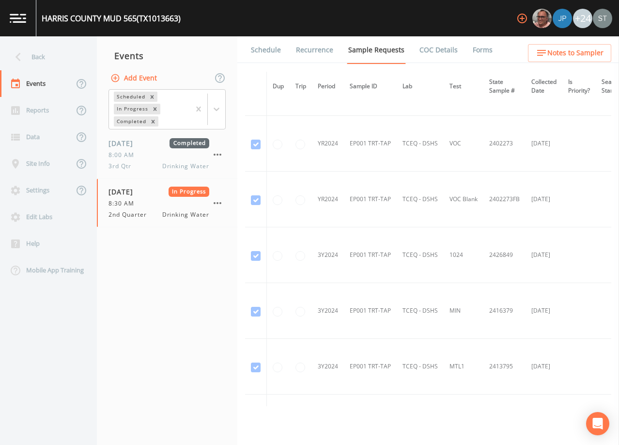
scroll to position [219, 0]
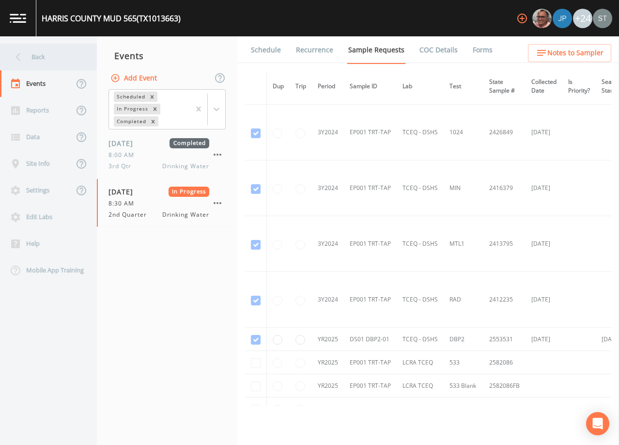
click at [45, 56] on div "Back" at bounding box center [43, 57] width 87 height 27
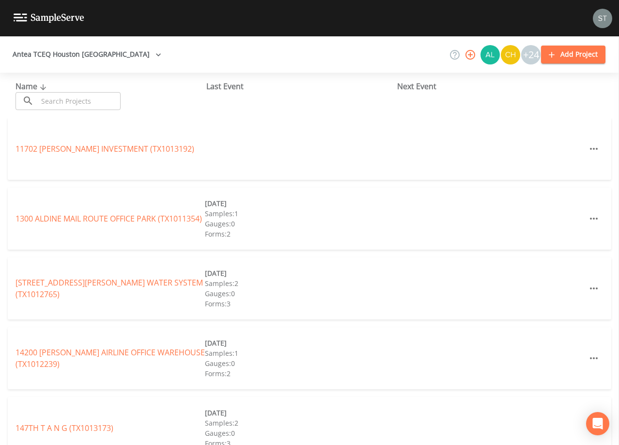
drag, startPoint x: 66, startPoint y: 100, endPoint x: 74, endPoint y: 100, distance: 7.7
click at [73, 102] on input "text" at bounding box center [79, 101] width 83 height 18
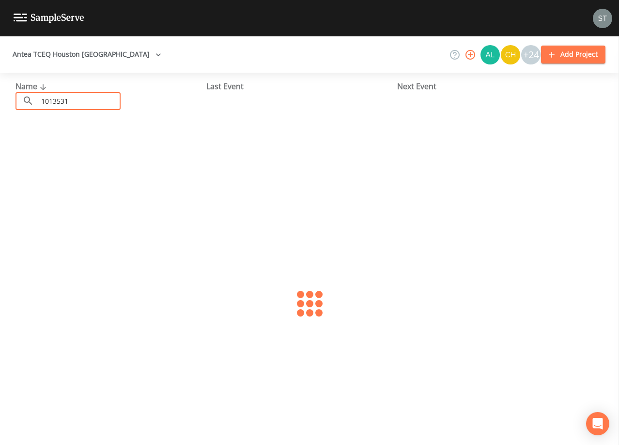
type input "1013531"
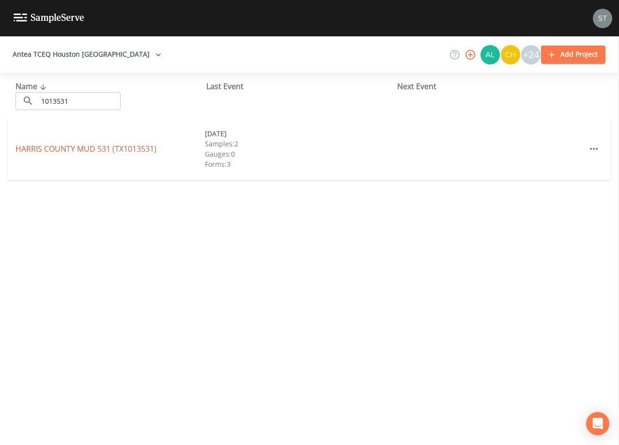
click at [118, 147] on link "[GEOGRAPHIC_DATA] 531 (TX1013531)" at bounding box center [85, 148] width 141 height 11
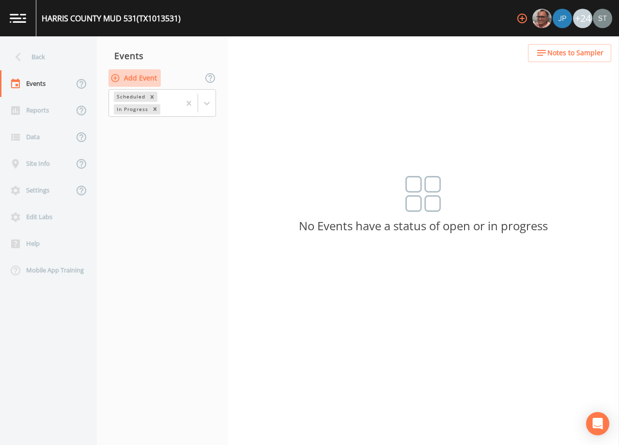
click at [144, 79] on button "Add Event" at bounding box center [134, 78] width 52 height 18
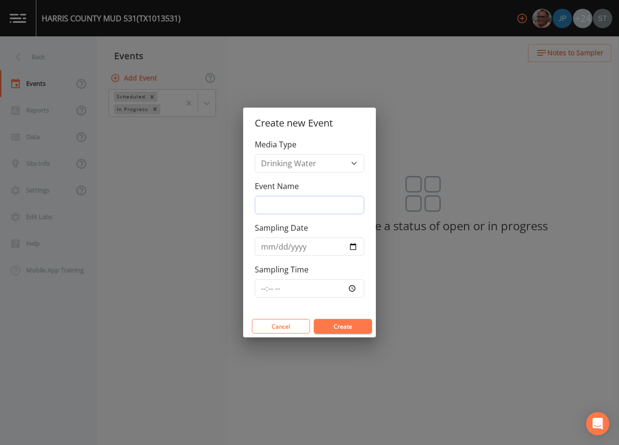
click at [292, 203] on input "Event Name" at bounding box center [309, 205] width 109 height 18
type input "3rd Qtr"
drag, startPoint x: 262, startPoint y: 247, endPoint x: 265, endPoint y: 240, distance: 7.8
click at [264, 244] on input "Sampling Date" at bounding box center [309, 246] width 109 height 18
type input "[DATE]"
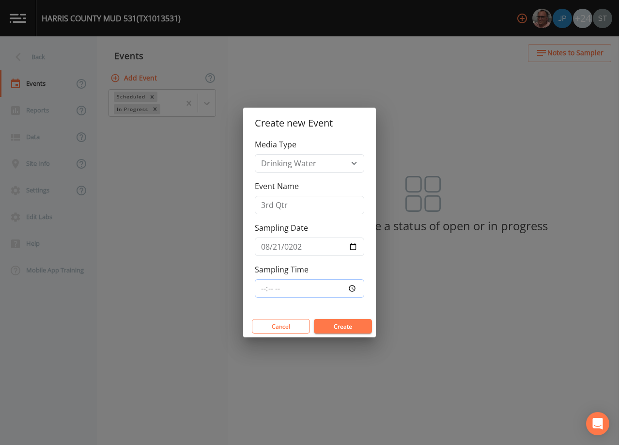
type input "08:30"
click at [347, 326] on button "Create" at bounding box center [343, 326] width 58 height 15
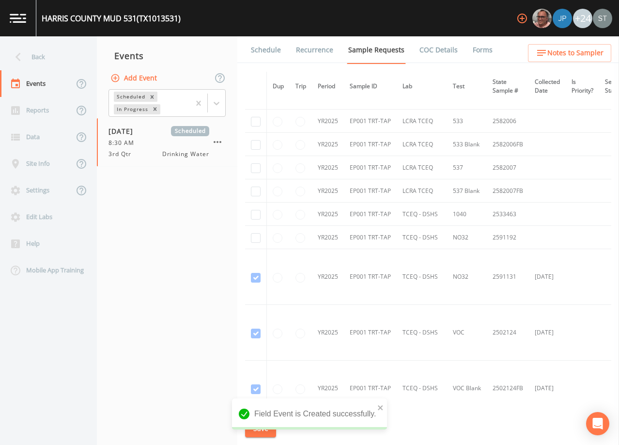
scroll to position [630, 0]
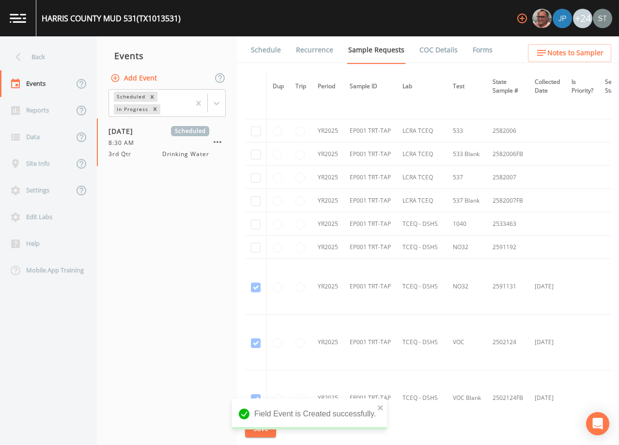
click at [259, 46] on link "Schedule" at bounding box center [265, 49] width 33 height 27
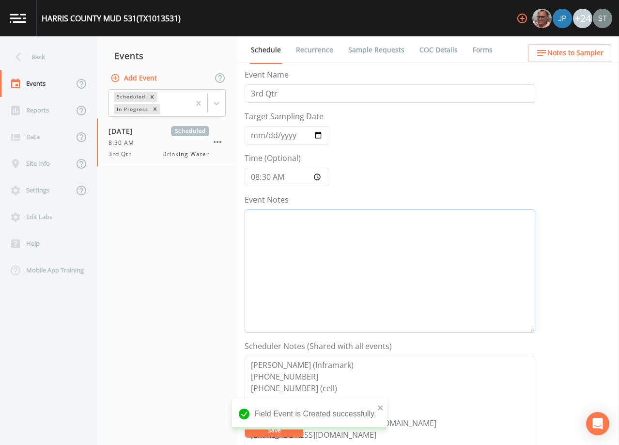
click at [349, 287] on textarea "Event Notes" at bounding box center [390, 270] width 291 height 123
type textarea "PFAS ONLY"
click at [268, 424] on button "Save" at bounding box center [274, 429] width 58 height 15
click at [35, 56] on div "Back" at bounding box center [43, 57] width 87 height 27
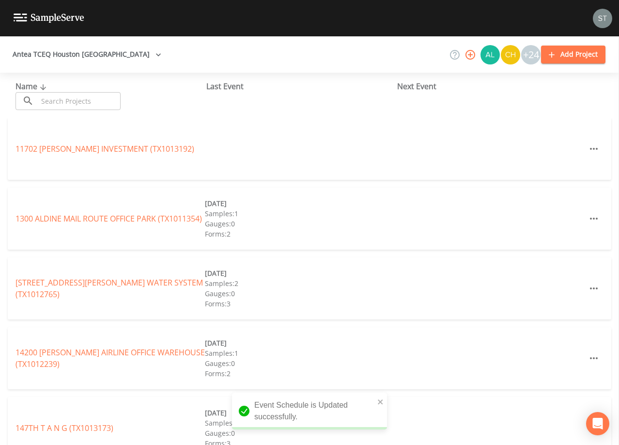
click at [56, 94] on input "text" at bounding box center [79, 101] width 83 height 18
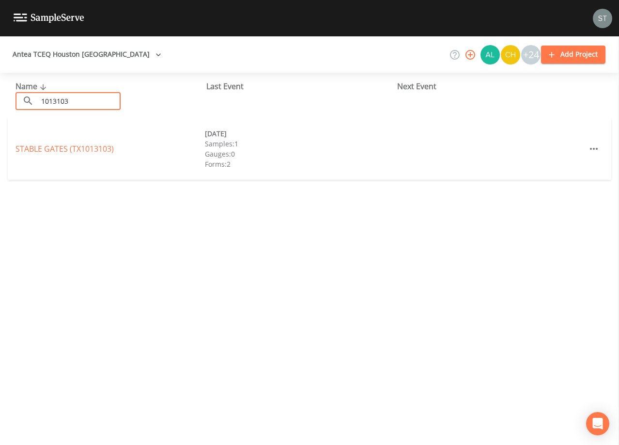
type input "1013103"
click at [83, 145] on link "STABLE GATES (TX1013103)" at bounding box center [64, 148] width 98 height 11
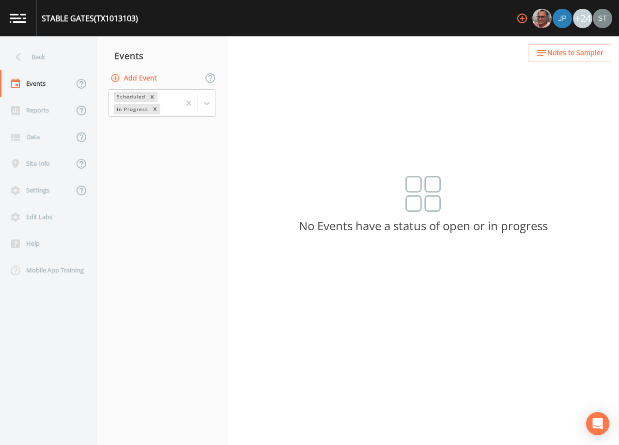
click at [136, 78] on button "Add Event" at bounding box center [134, 78] width 52 height 18
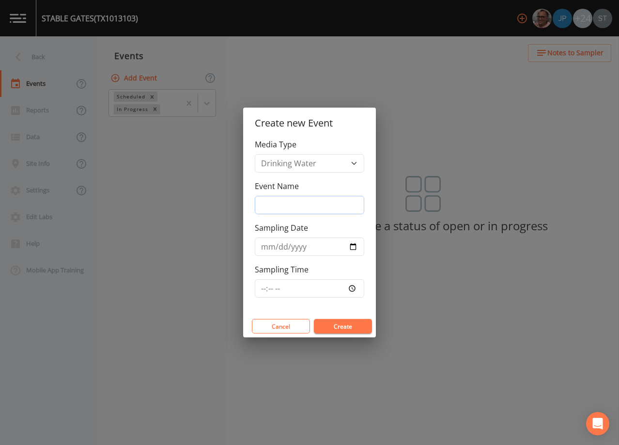
click at [299, 202] on input "Event Name" at bounding box center [309, 205] width 109 height 18
type input "3rd Qtr"
click at [268, 247] on input "Sampling Date" at bounding box center [309, 246] width 109 height 18
type input "[DATE]"
type input "09:30"
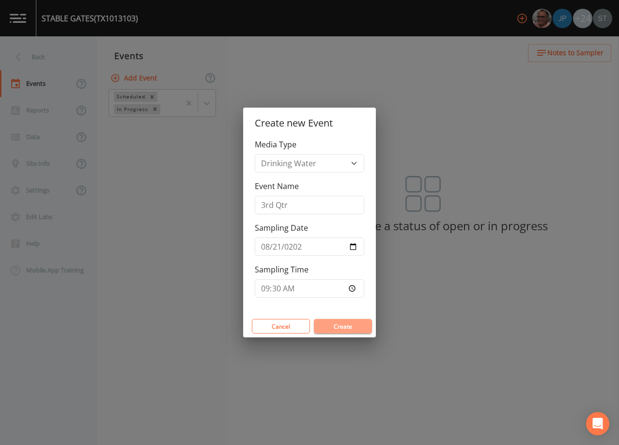
click at [349, 331] on button "Create" at bounding box center [343, 326] width 58 height 15
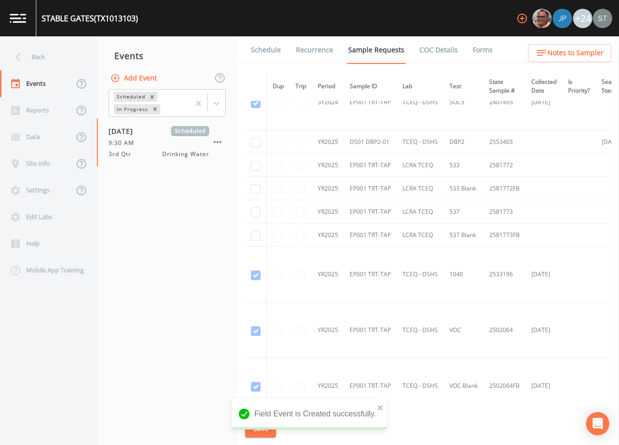
scroll to position [678, 0]
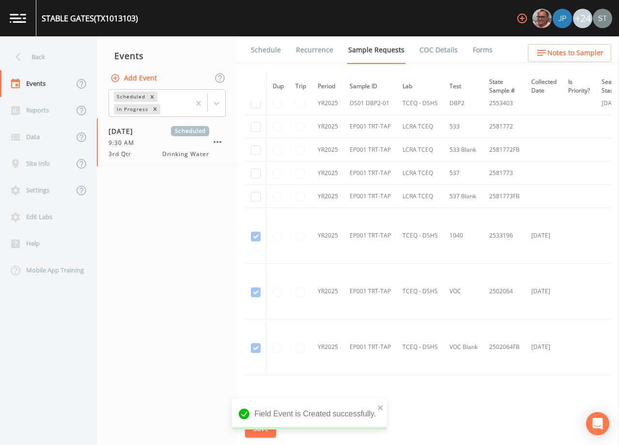
click at [265, 47] on link "Schedule" at bounding box center [265, 49] width 33 height 27
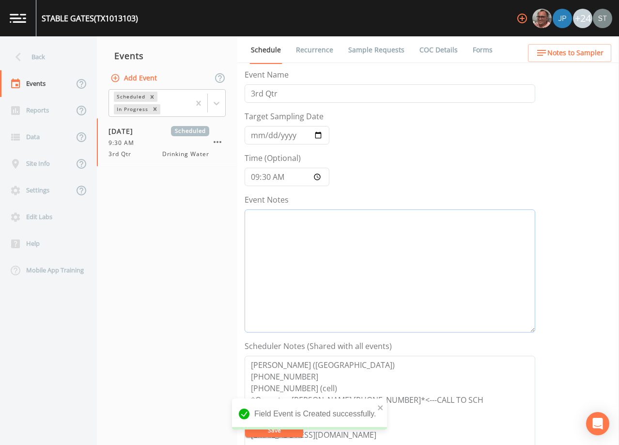
click at [350, 253] on textarea "Event Notes" at bounding box center [390, 270] width 291 height 123
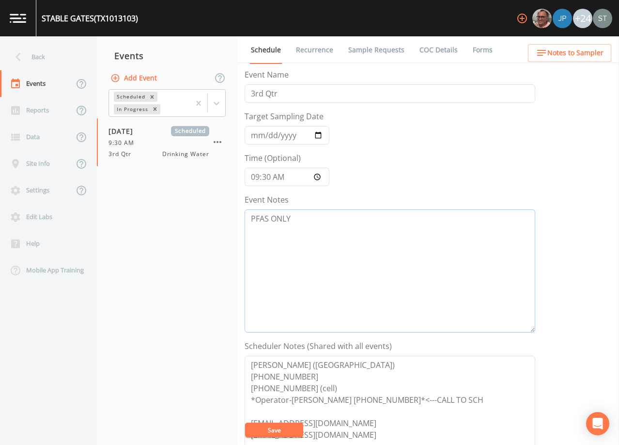
type textarea "PFAS ONLY"
drag, startPoint x: 280, startPoint y: 430, endPoint x: 499, endPoint y: 167, distance: 342.9
click at [280, 430] on button "Save" at bounding box center [274, 429] width 58 height 15
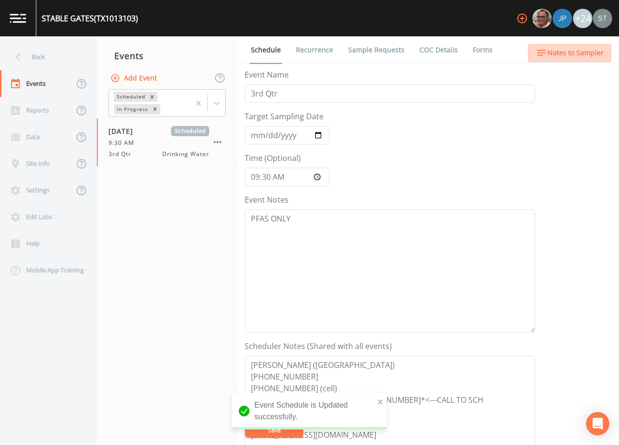
click at [585, 59] on button "Notes to Sampler" at bounding box center [569, 53] width 83 height 18
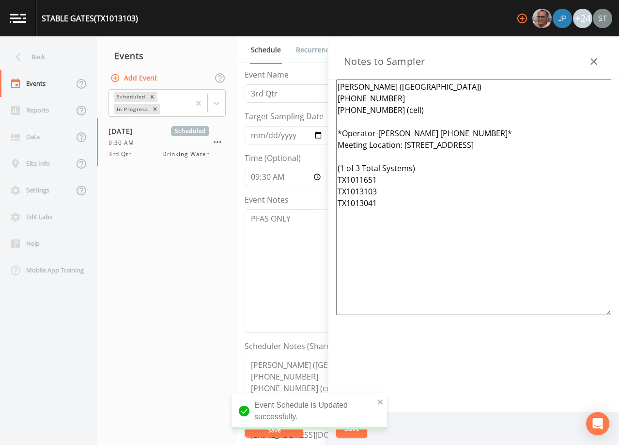
drag, startPoint x: 566, startPoint y: 145, endPoint x: 409, endPoint y: 143, distance: 157.4
click at [409, 143] on textarea "[PERSON_NAME] ([GEOGRAPHIC_DATA]) [PHONE_NUMBER] [PHONE_NUMBER] (cell) *Operato…" at bounding box center [473, 196] width 275 height 235
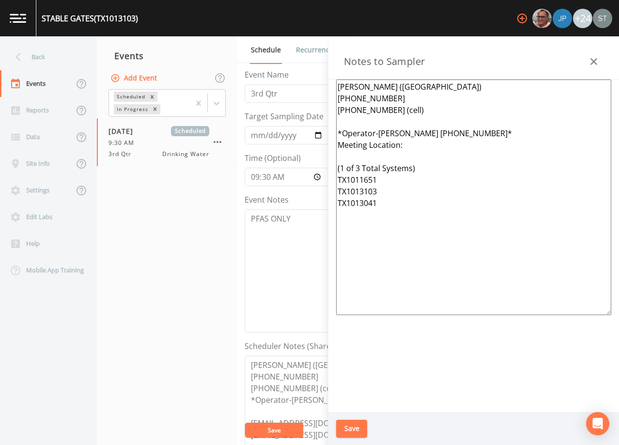
drag, startPoint x: 492, startPoint y: 133, endPoint x: 436, endPoint y: 139, distance: 56.0
click at [436, 139] on textarea "[PERSON_NAME] ([GEOGRAPHIC_DATA]) [PHONE_NUMBER] [PHONE_NUMBER] (cell) *Operato…" at bounding box center [473, 196] width 275 height 235
drag, startPoint x: 386, startPoint y: 204, endPoint x: 327, endPoint y: 202, distance: 59.1
click at [327, 202] on div "Back Events Reports Data Site Info Settings Edit Labs Help Mobile App Training …" at bounding box center [309, 240] width 619 height 408
click at [359, 163] on textarea "[PERSON_NAME] ([GEOGRAPHIC_DATA]) [PHONE_NUMBER] [PHONE_NUMBER] (cell) *Operato…" at bounding box center [473, 196] width 275 height 235
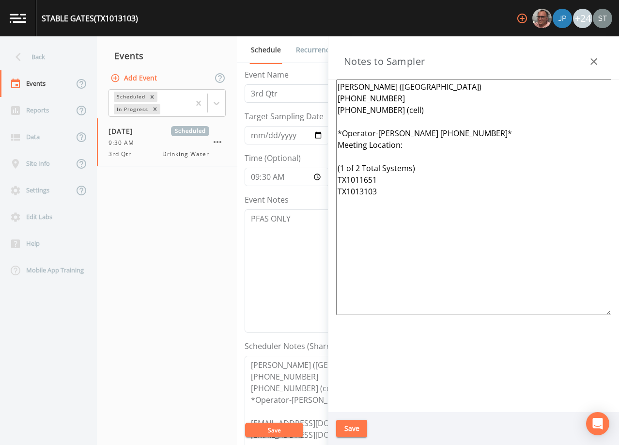
type textarea "[PERSON_NAME] ([GEOGRAPHIC_DATA]) [PHONE_NUMBER] [PHONE_NUMBER] (cell) *Operato…"
click at [362, 424] on button "Save" at bounding box center [351, 428] width 31 height 18
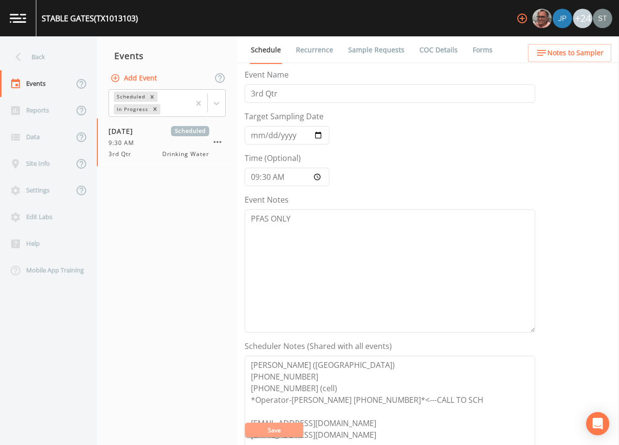
click at [277, 431] on button "Save" at bounding box center [274, 429] width 58 height 15
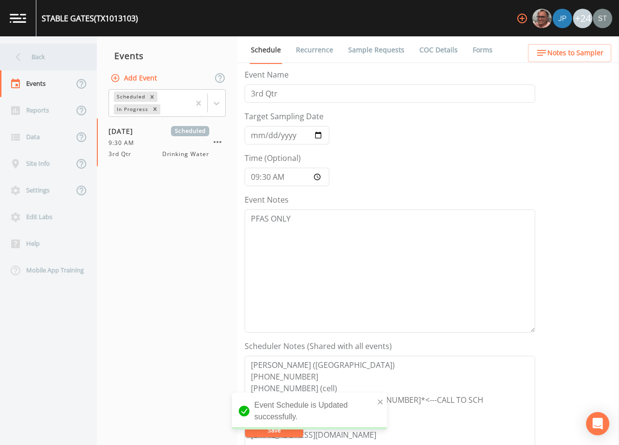
click at [46, 64] on div "Back" at bounding box center [43, 57] width 87 height 27
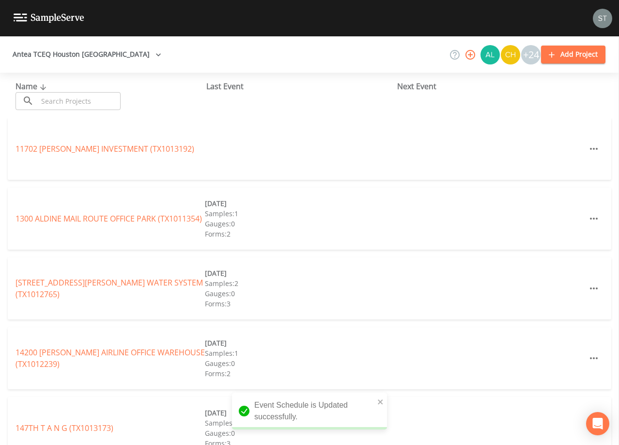
drag, startPoint x: 88, startPoint y: 101, endPoint x: 97, endPoint y: 94, distance: 10.8
click at [89, 100] on input "text" at bounding box center [79, 101] width 83 height 18
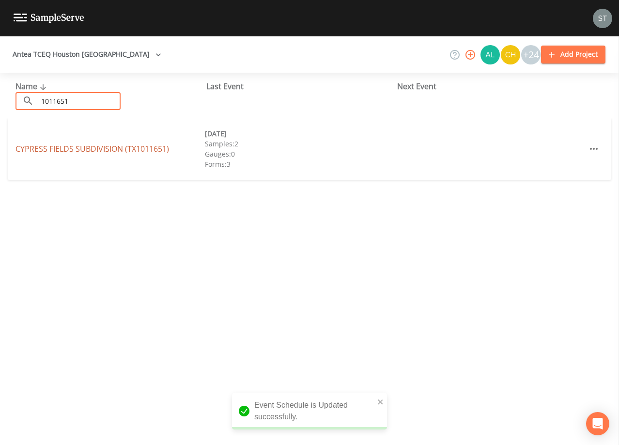
type input "1011651"
click at [103, 146] on link "[GEOGRAPHIC_DATA] (TX1011651)" at bounding box center [92, 148] width 154 height 11
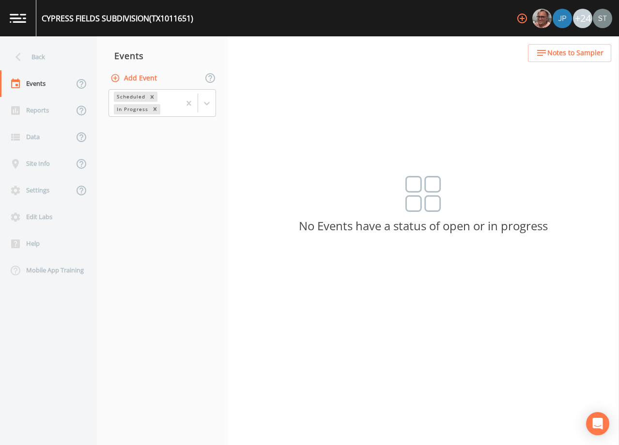
click at [150, 81] on button "Add Event" at bounding box center [134, 78] width 52 height 18
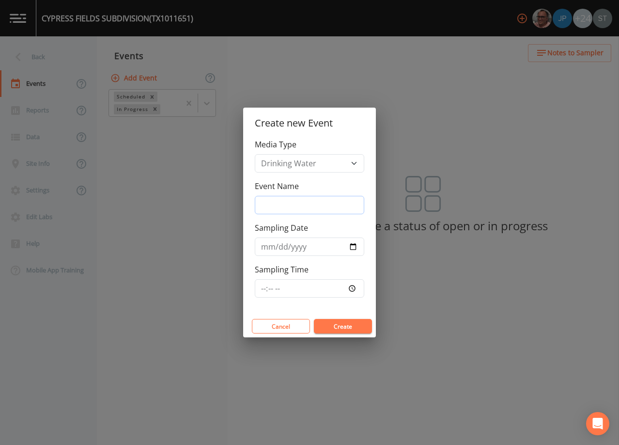
click at [322, 198] on input "Event Name" at bounding box center [309, 205] width 109 height 18
type input "3rd Qtr"
click at [266, 245] on input "Sampling Date" at bounding box center [309, 246] width 109 height 18
type input "[DATE]"
type input "09:30"
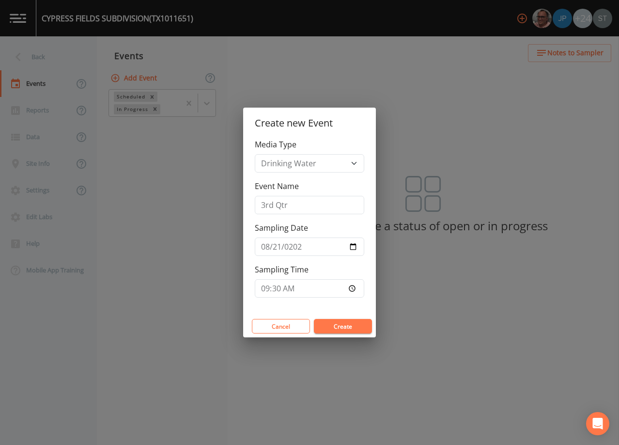
click at [343, 327] on button "Create" at bounding box center [343, 326] width 58 height 15
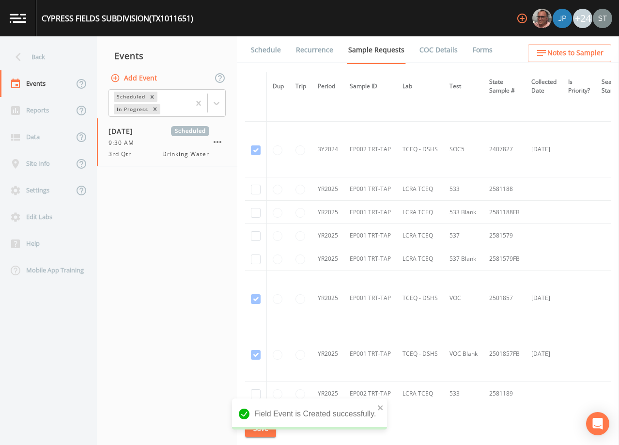
scroll to position [872, 0]
click at [269, 49] on link "Schedule" at bounding box center [265, 49] width 33 height 27
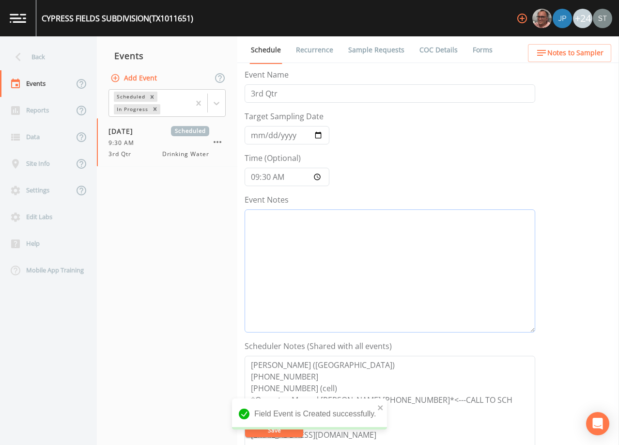
click at [349, 245] on textarea "Event Notes" at bounding box center [390, 270] width 291 height 123
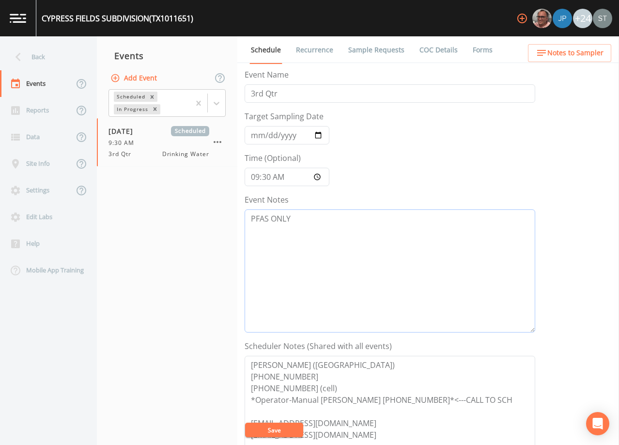
type textarea "PFAS ONLY"
click at [286, 429] on button "Save" at bounding box center [274, 429] width 58 height 15
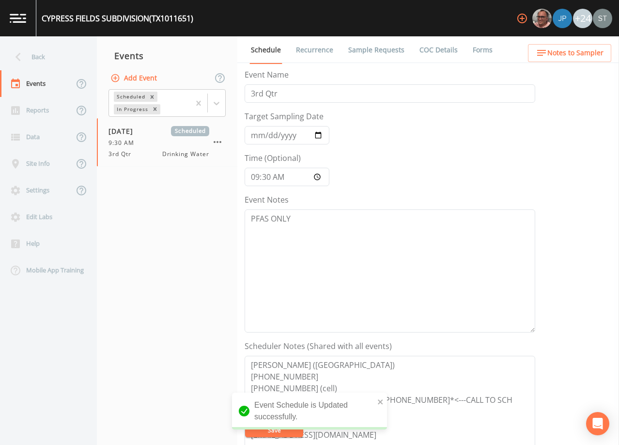
click at [570, 52] on span "Notes to Sampler" at bounding box center [575, 53] width 56 height 12
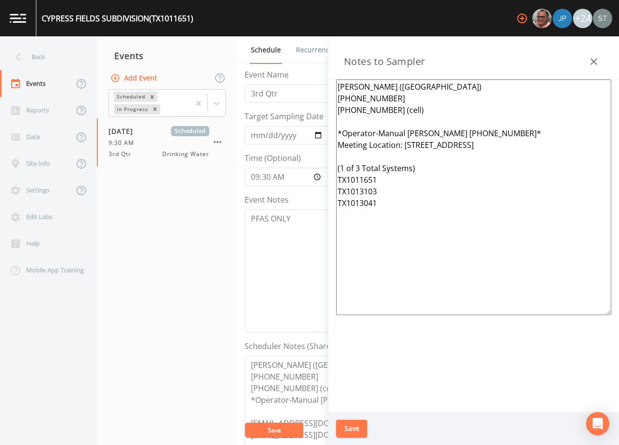
drag, startPoint x: 388, startPoint y: 201, endPoint x: 331, endPoint y: 202, distance: 57.2
click at [331, 202] on div "[PERSON_NAME] ([GEOGRAPHIC_DATA]) [PHONE_NUMBER] [PHONE_NUMBER] (cell) *Operato…" at bounding box center [473, 245] width 291 height 332
click at [359, 167] on textarea "[PERSON_NAME] ([GEOGRAPHIC_DATA]) [PHONE_NUMBER] [PHONE_NUMBER] (cell) *Operato…" at bounding box center [473, 196] width 275 height 235
drag, startPoint x: 498, startPoint y: 145, endPoint x: 412, endPoint y: 144, distance: 86.2
click at [412, 144] on textarea "[PERSON_NAME] ([GEOGRAPHIC_DATA]) [PHONE_NUMBER] [PHONE_NUMBER] (cell) *Operato…" at bounding box center [473, 196] width 275 height 235
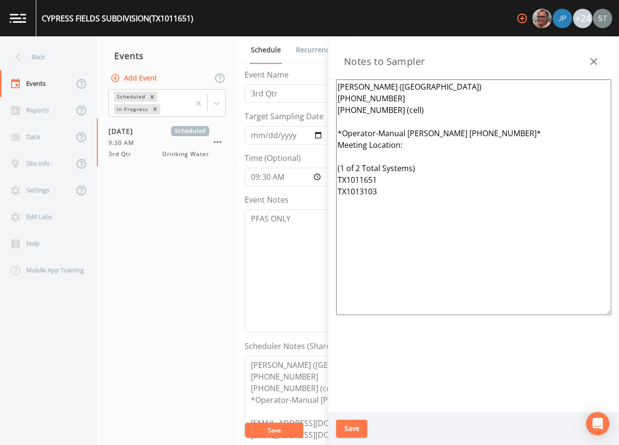
type textarea "[PERSON_NAME] ([GEOGRAPHIC_DATA]) [PHONE_NUMBER] [PHONE_NUMBER] (cell) *Operato…"
click at [357, 425] on button "Save" at bounding box center [351, 428] width 31 height 18
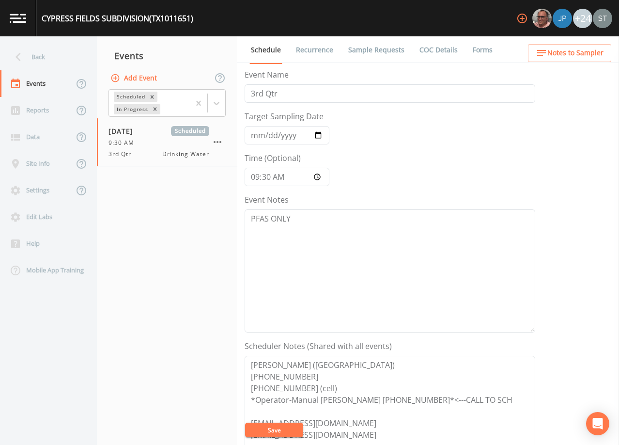
click at [367, 52] on link "Sample Requests" at bounding box center [376, 49] width 59 height 27
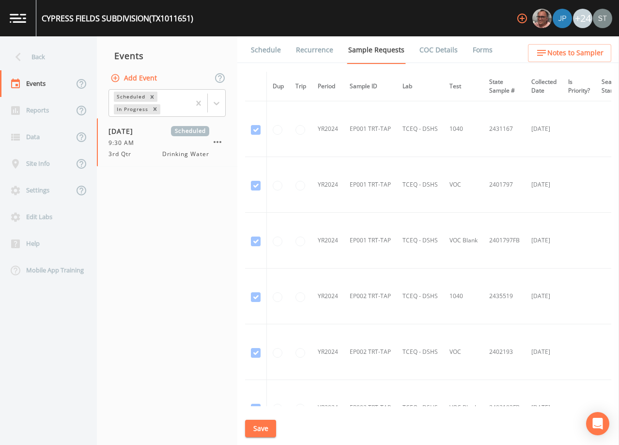
click at [266, 48] on link "Schedule" at bounding box center [265, 49] width 33 height 27
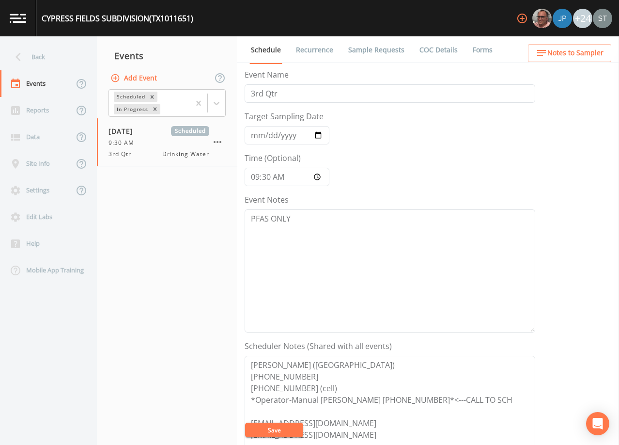
click at [591, 52] on span "Notes to Sampler" at bounding box center [575, 53] width 56 height 12
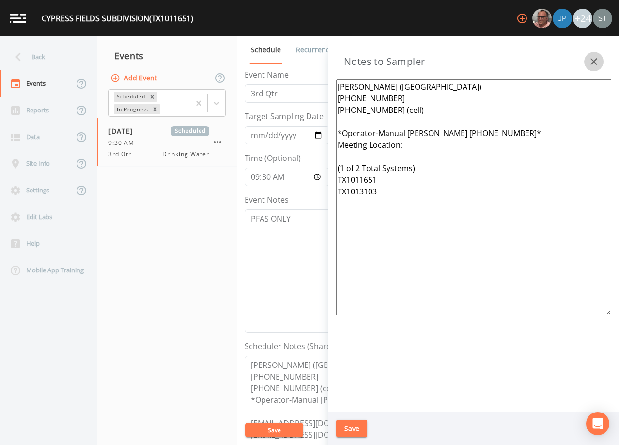
click at [592, 54] on button "button" at bounding box center [593, 61] width 19 height 19
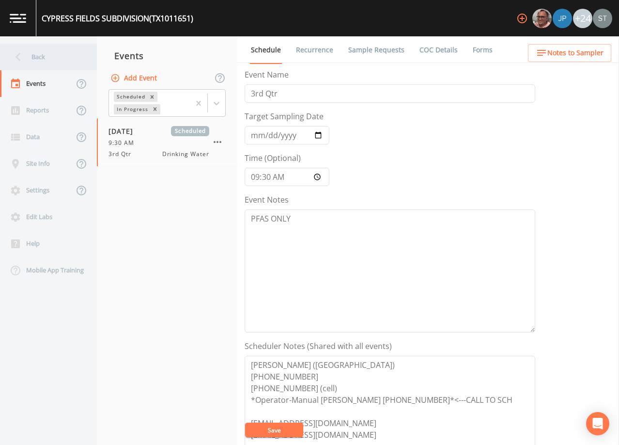
click at [47, 58] on div "Back" at bounding box center [43, 57] width 87 height 27
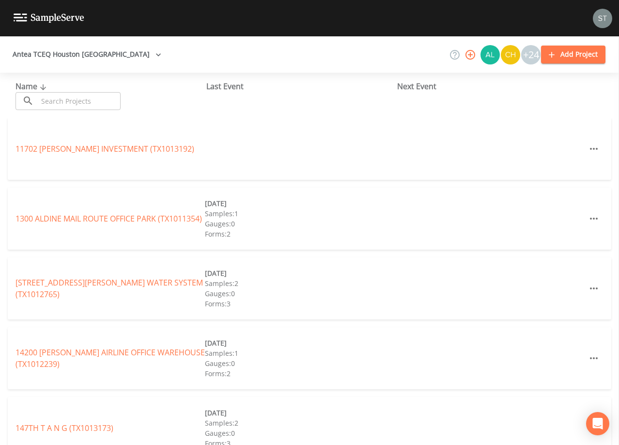
click at [63, 93] on input "text" at bounding box center [79, 101] width 83 height 18
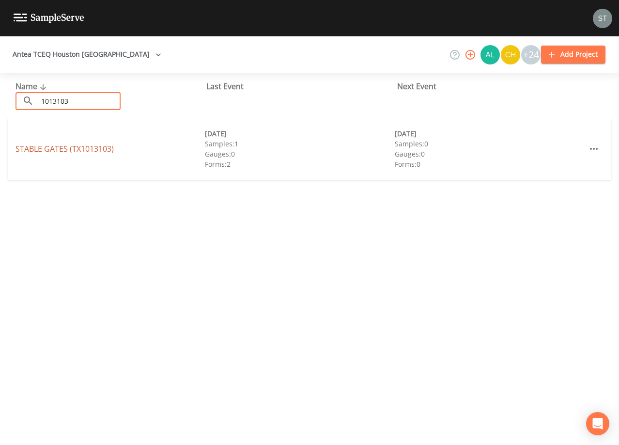
type input "1013103"
click at [97, 151] on link "STABLE GATES (TX1013103)" at bounding box center [64, 148] width 98 height 11
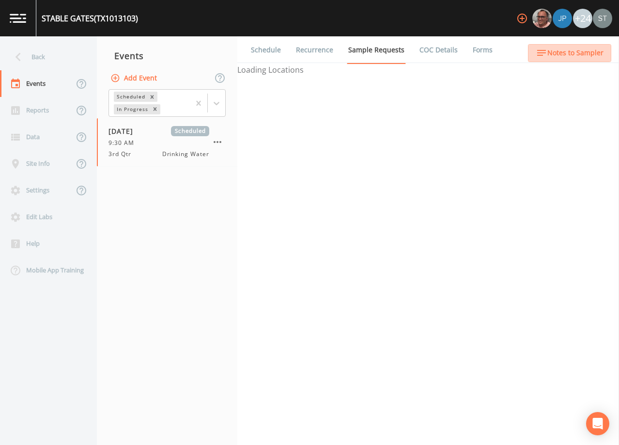
click at [596, 56] on span "Notes to Sampler" at bounding box center [575, 53] width 56 height 12
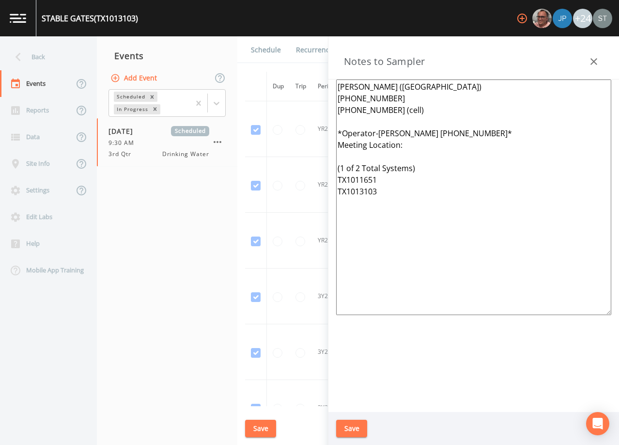
click at [593, 57] on icon "button" at bounding box center [594, 62] width 12 height 12
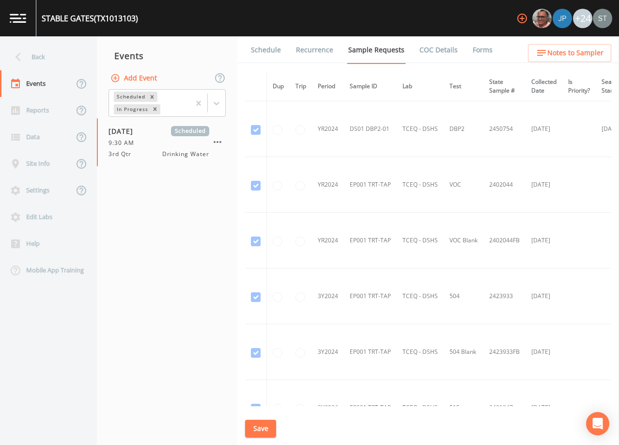
click at [269, 53] on link "Schedule" at bounding box center [265, 49] width 33 height 27
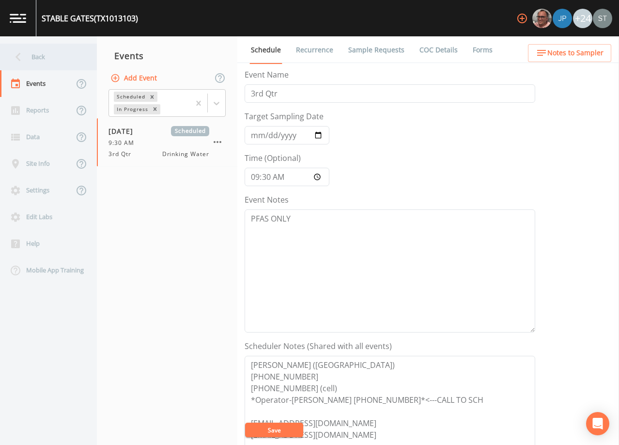
click at [42, 61] on div "Back" at bounding box center [43, 57] width 87 height 27
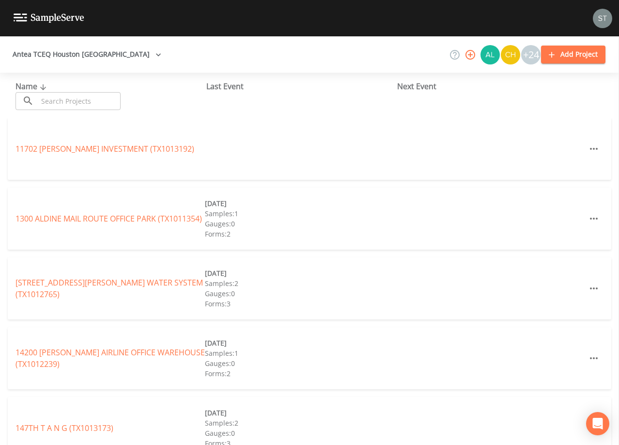
click at [81, 102] on input "text" at bounding box center [79, 101] width 83 height 18
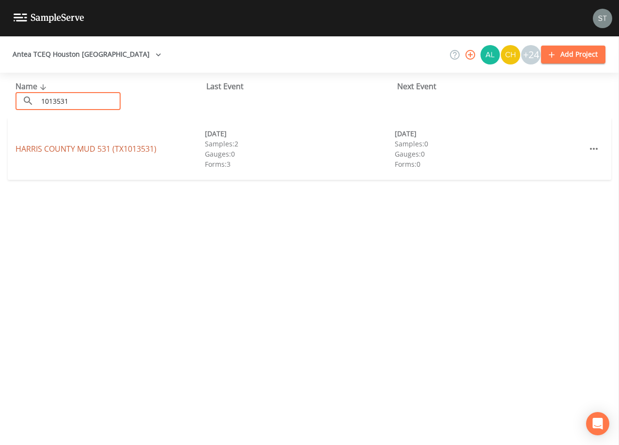
type input "1013531"
click at [118, 149] on link "[GEOGRAPHIC_DATA] 531 (TX1013531)" at bounding box center [85, 148] width 141 height 11
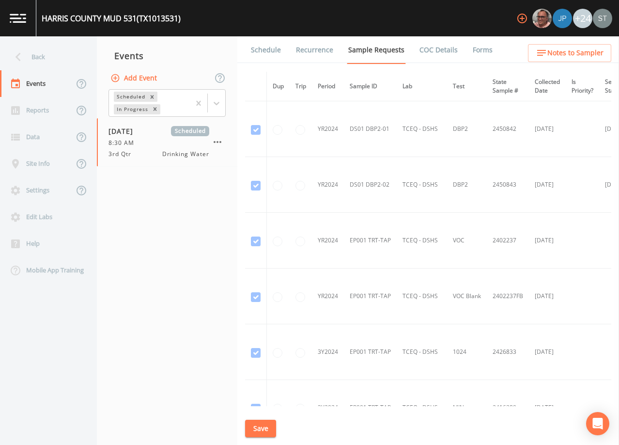
click at [264, 53] on link "Schedule" at bounding box center [265, 49] width 33 height 27
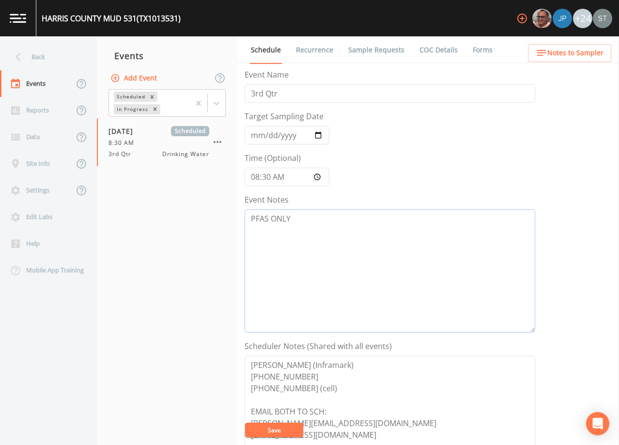
click at [339, 221] on textarea "PFAS ONLY" at bounding box center [390, 270] width 291 height 123
type textarea "PFAS ONLY [DATE]4:11 Email Sent"
click at [274, 428] on button "Save" at bounding box center [274, 429] width 58 height 15
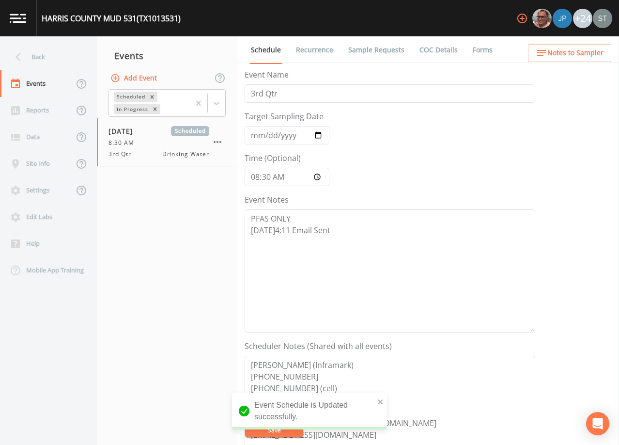
click at [51, 63] on div "Back" at bounding box center [43, 57] width 87 height 27
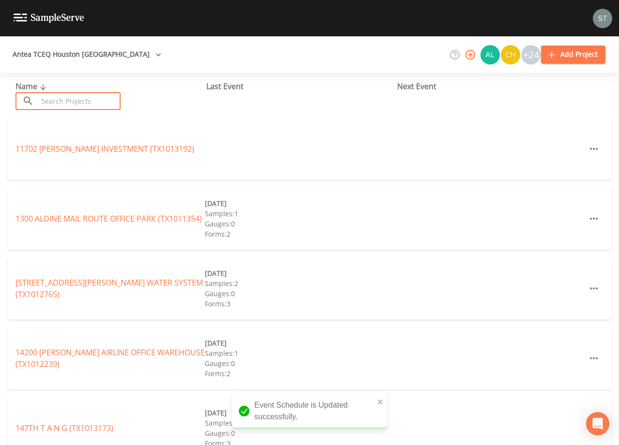
click at [77, 102] on input "text" at bounding box center [79, 101] width 83 height 18
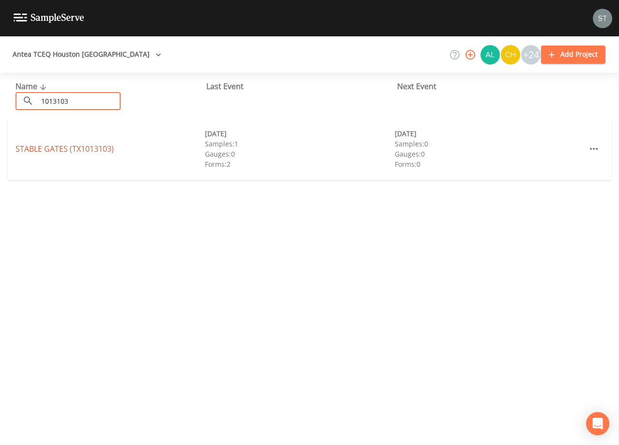
type input "1013103"
click at [84, 147] on link "STABLE GATES (TX1013103)" at bounding box center [64, 148] width 98 height 11
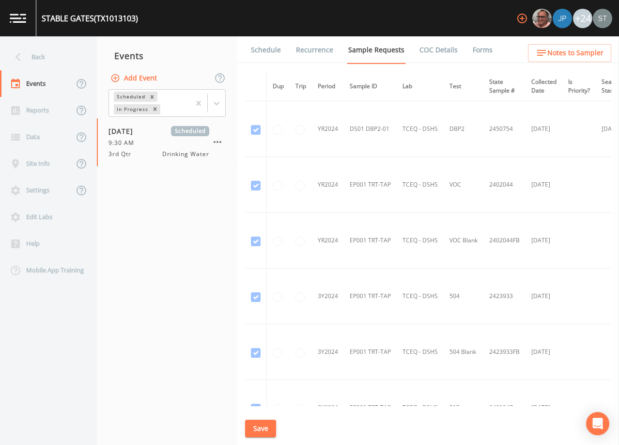
click at [262, 50] on link "Schedule" at bounding box center [265, 49] width 33 height 27
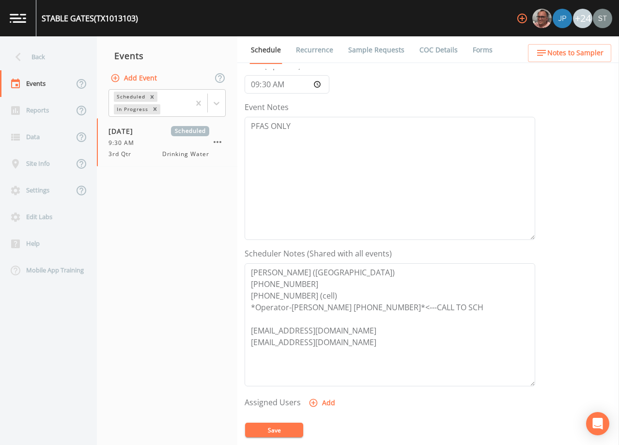
scroll to position [97, 0]
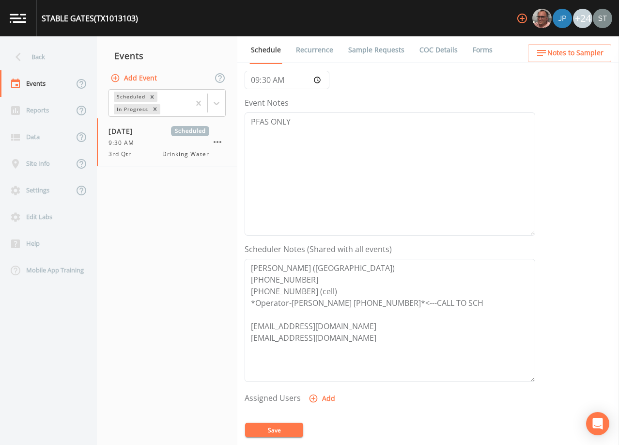
click at [587, 54] on span "Notes to Sampler" at bounding box center [575, 53] width 56 height 12
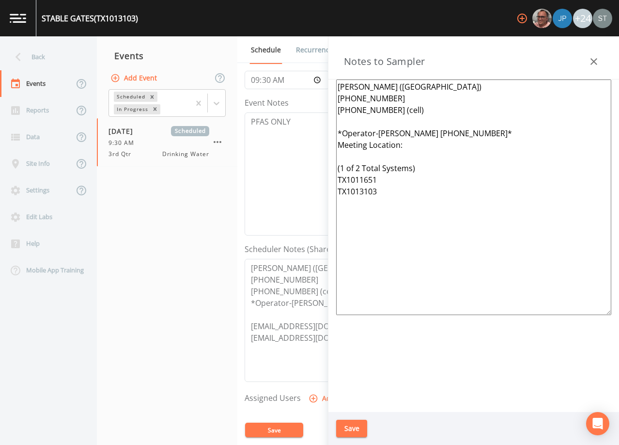
click at [591, 60] on icon "button" at bounding box center [594, 62] width 12 height 12
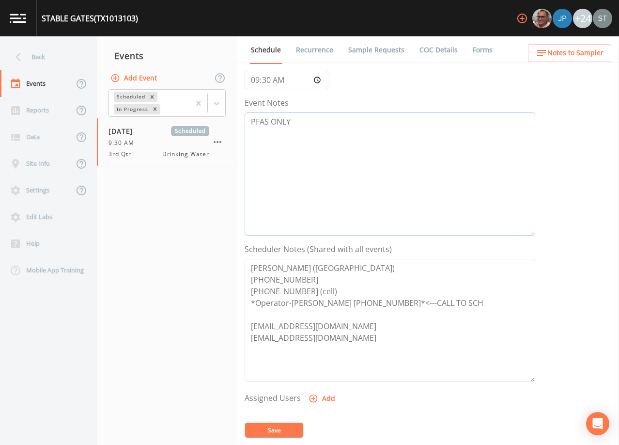
click at [370, 146] on textarea "PFAS ONLY" at bounding box center [390, 173] width 291 height 123
type textarea "PFAS ONLY [DATE]4:12"
click at [288, 429] on button "Save" at bounding box center [274, 429] width 58 height 15
